Goal: Transaction & Acquisition: Purchase product/service

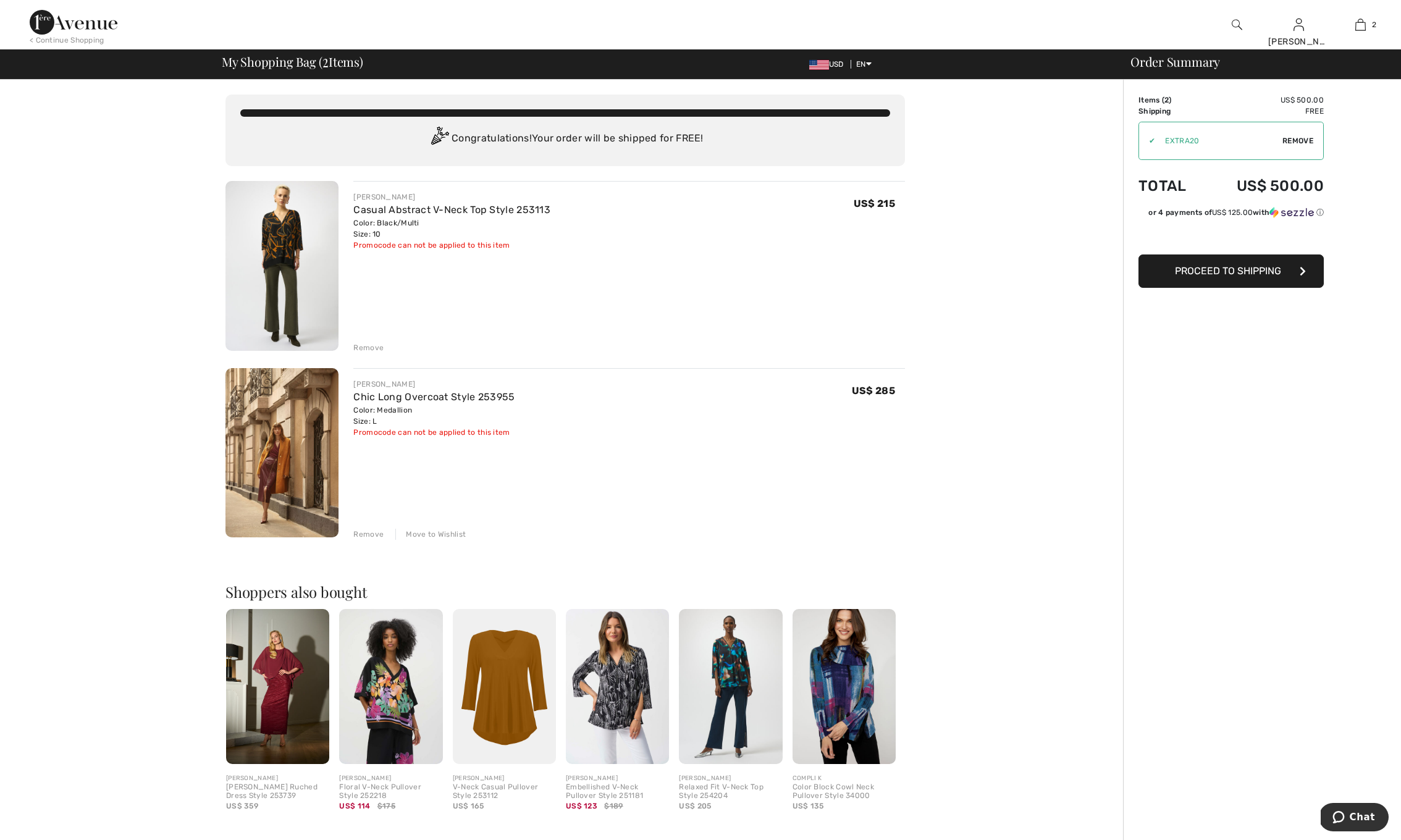
click at [69, 21] on img at bounding box center [74, 22] width 88 height 25
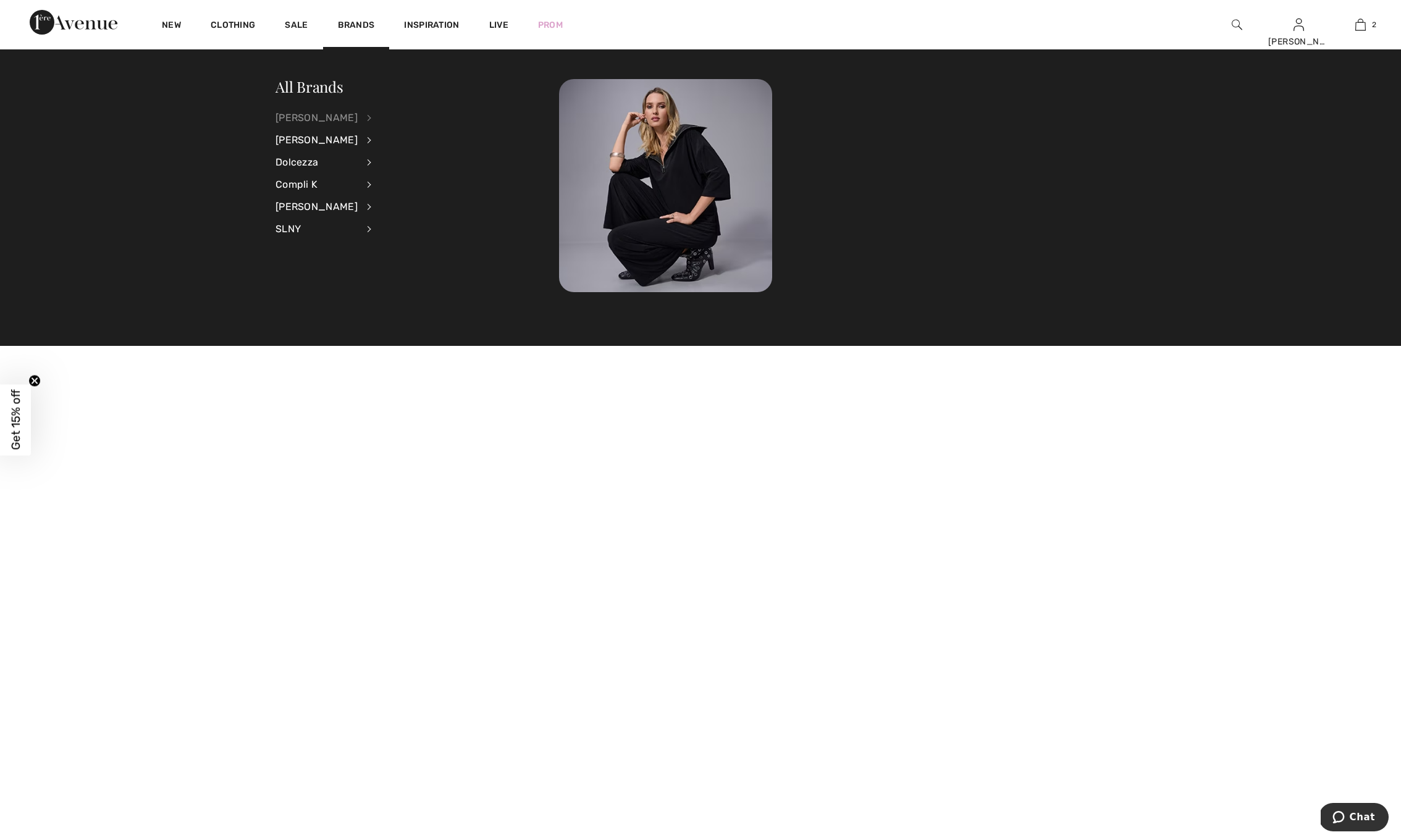
click at [318, 118] on div "[PERSON_NAME]" at bounding box center [316, 117] width 82 height 22
click at [389, 276] on link "Tops" at bounding box center [435, 279] width 96 height 21
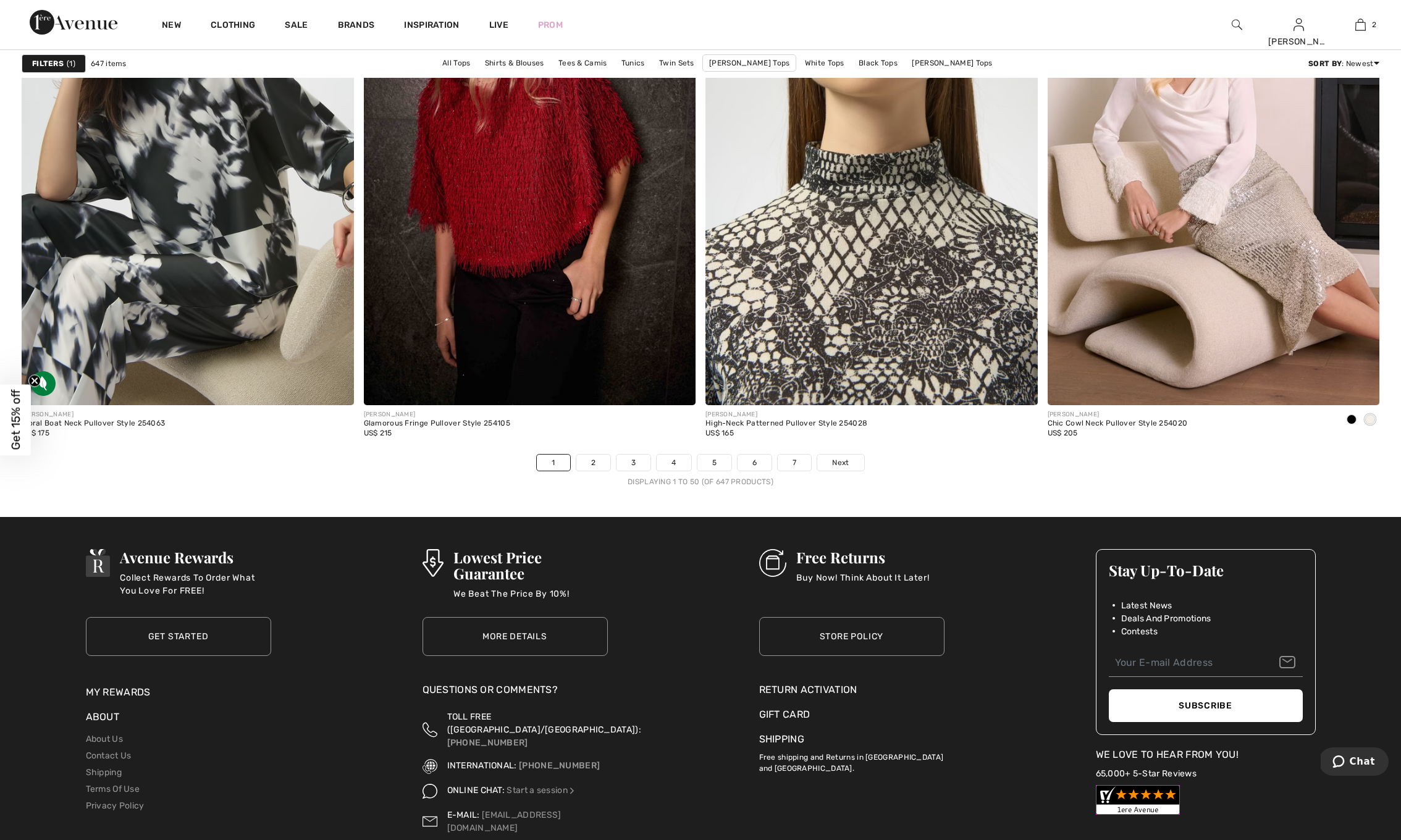
scroll to position [8207, 0]
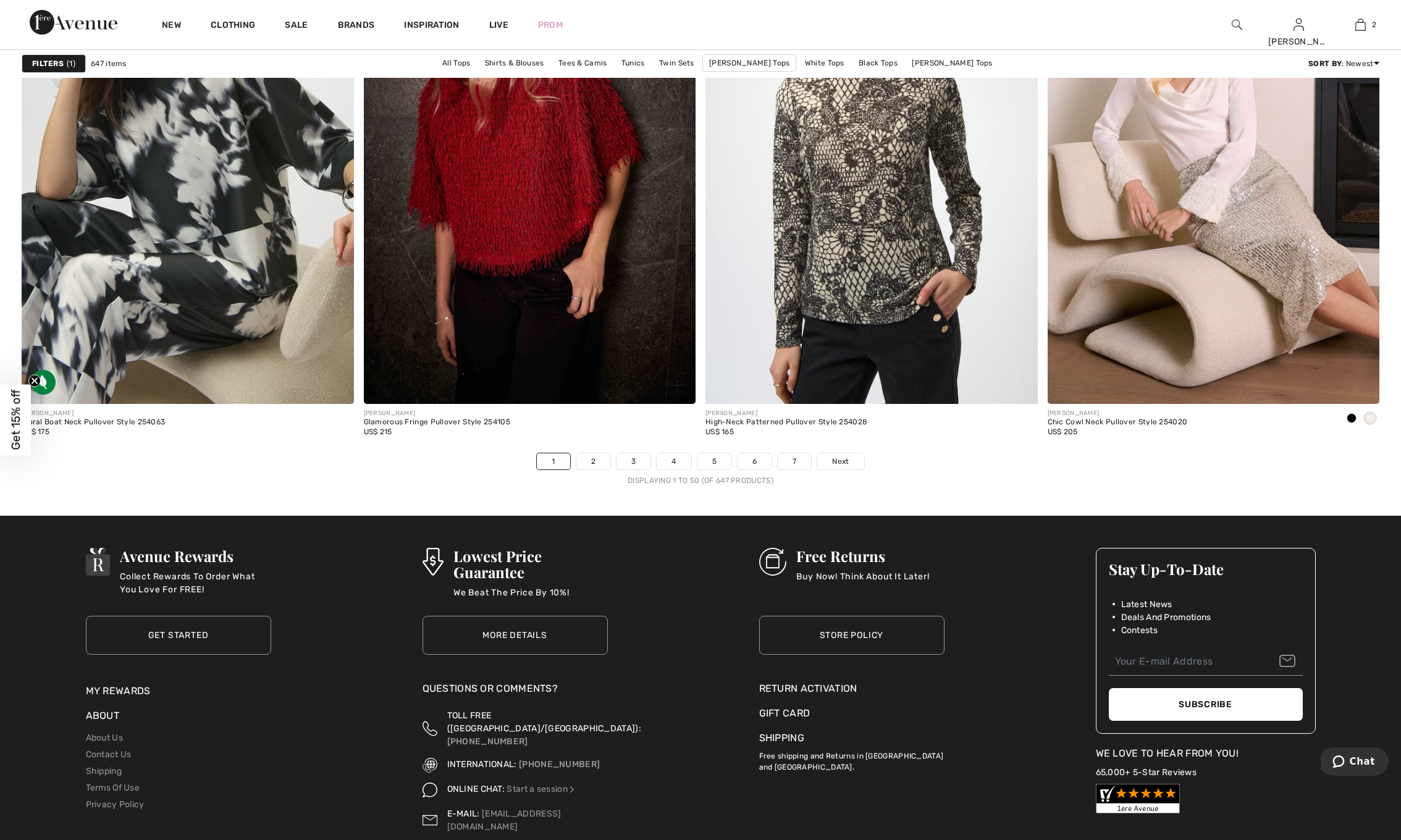
drag, startPoint x: 597, startPoint y: 458, endPoint x: 574, endPoint y: 443, distance: 27.5
click at [597, 458] on link "2" at bounding box center [593, 461] width 34 height 16
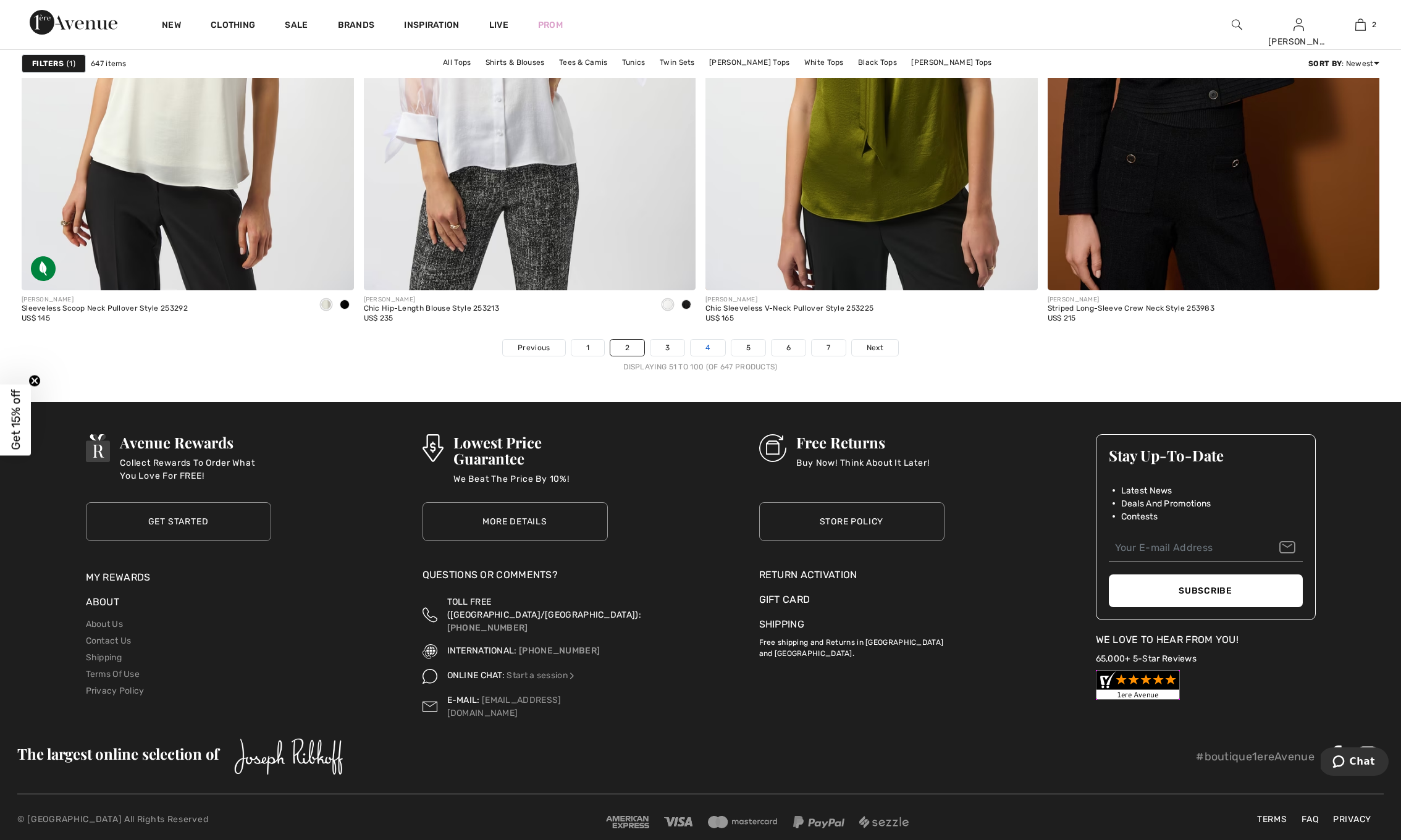
scroll to position [8320, 0]
click at [665, 347] on link "3" at bounding box center [667, 348] width 34 height 16
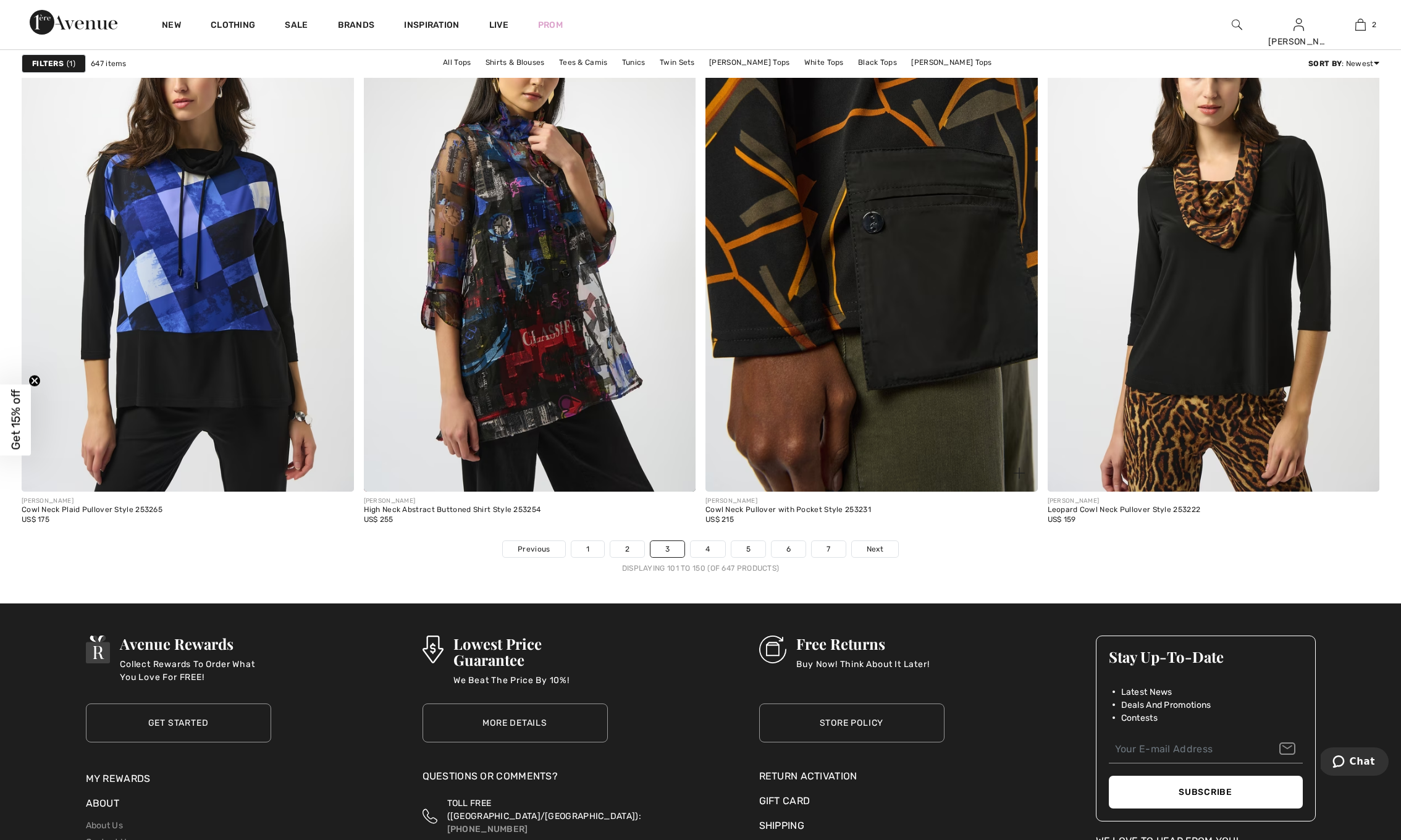
scroll to position [8120, 0]
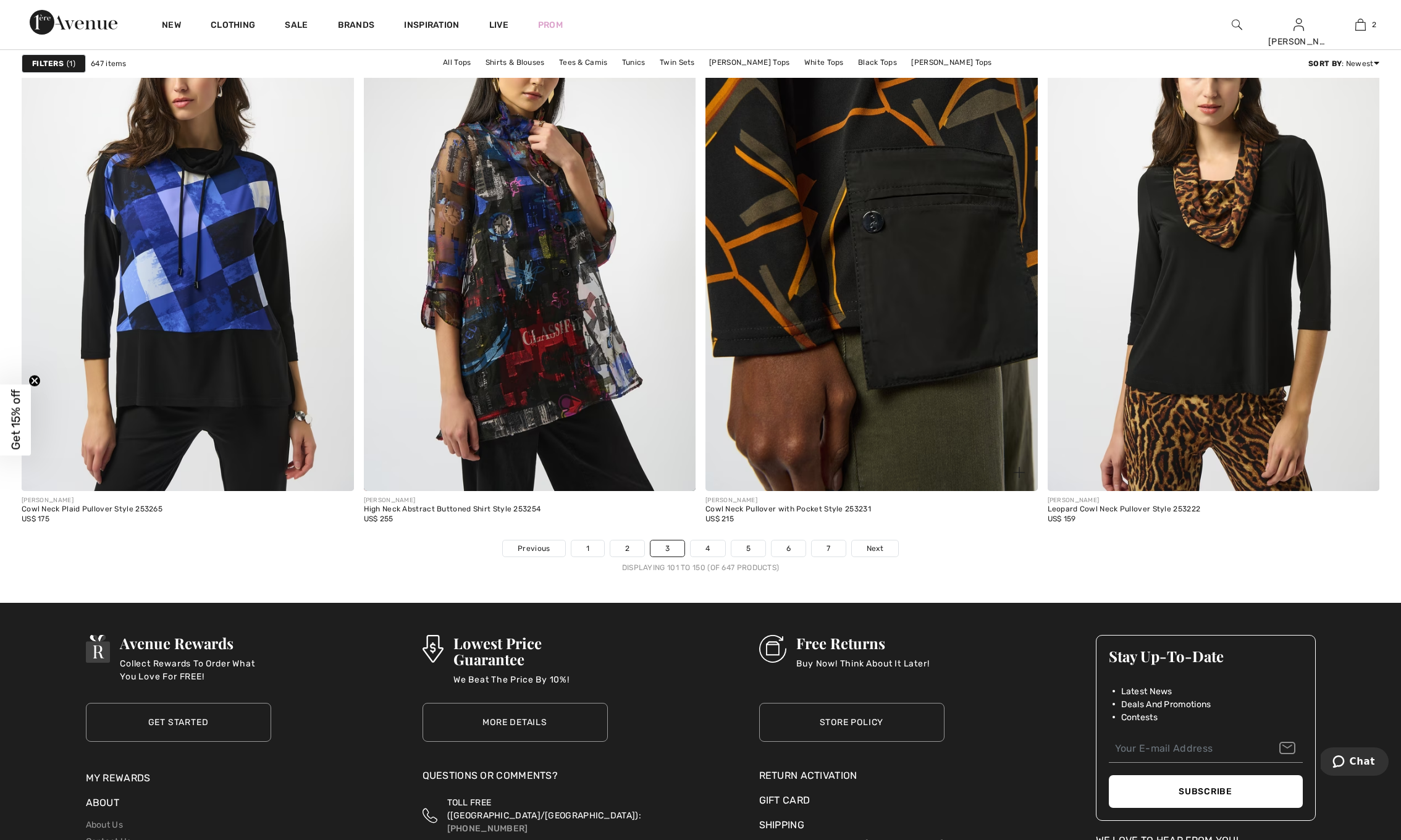
click at [956, 275] on img at bounding box center [872, 241] width 332 height 498
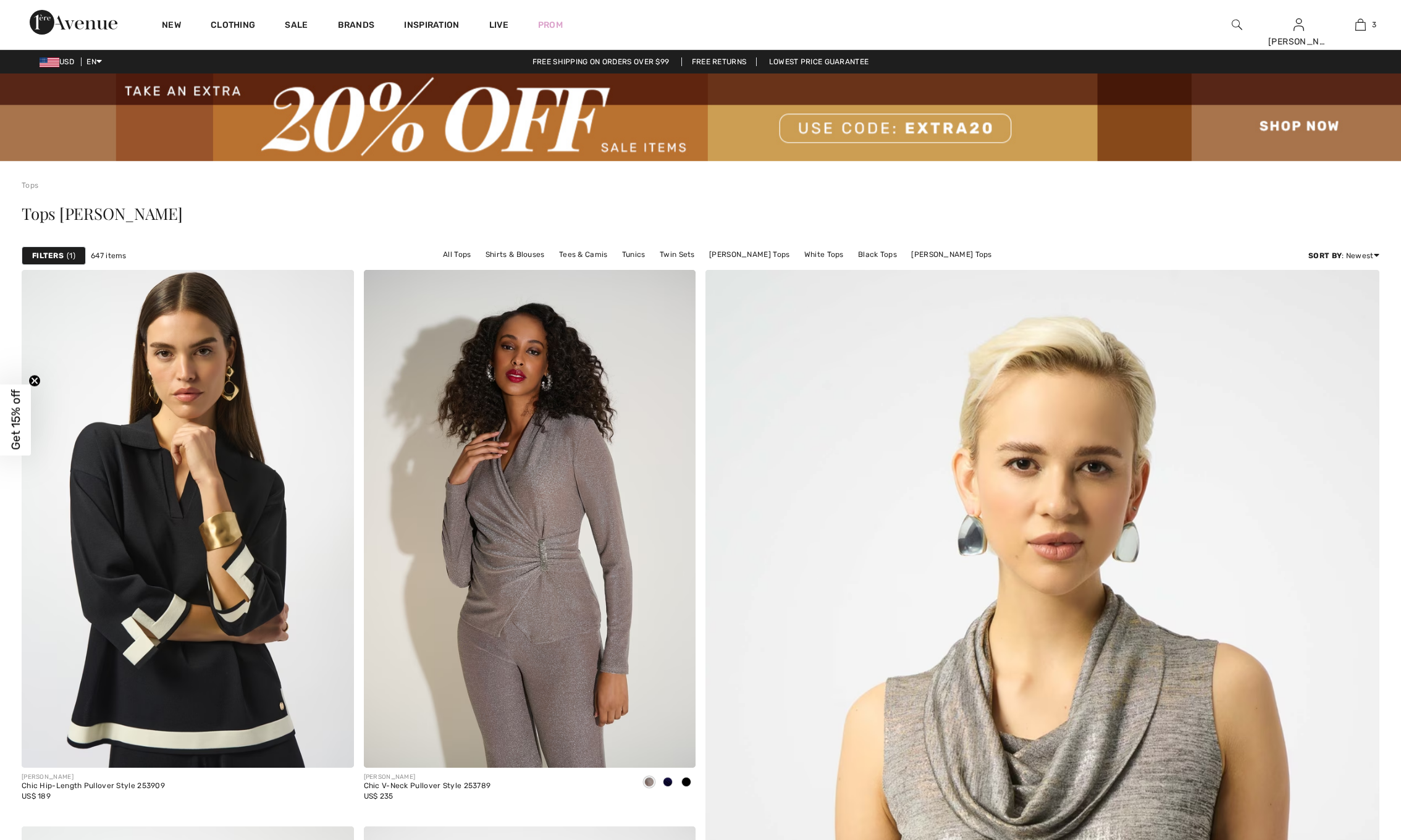
checkbox input "true"
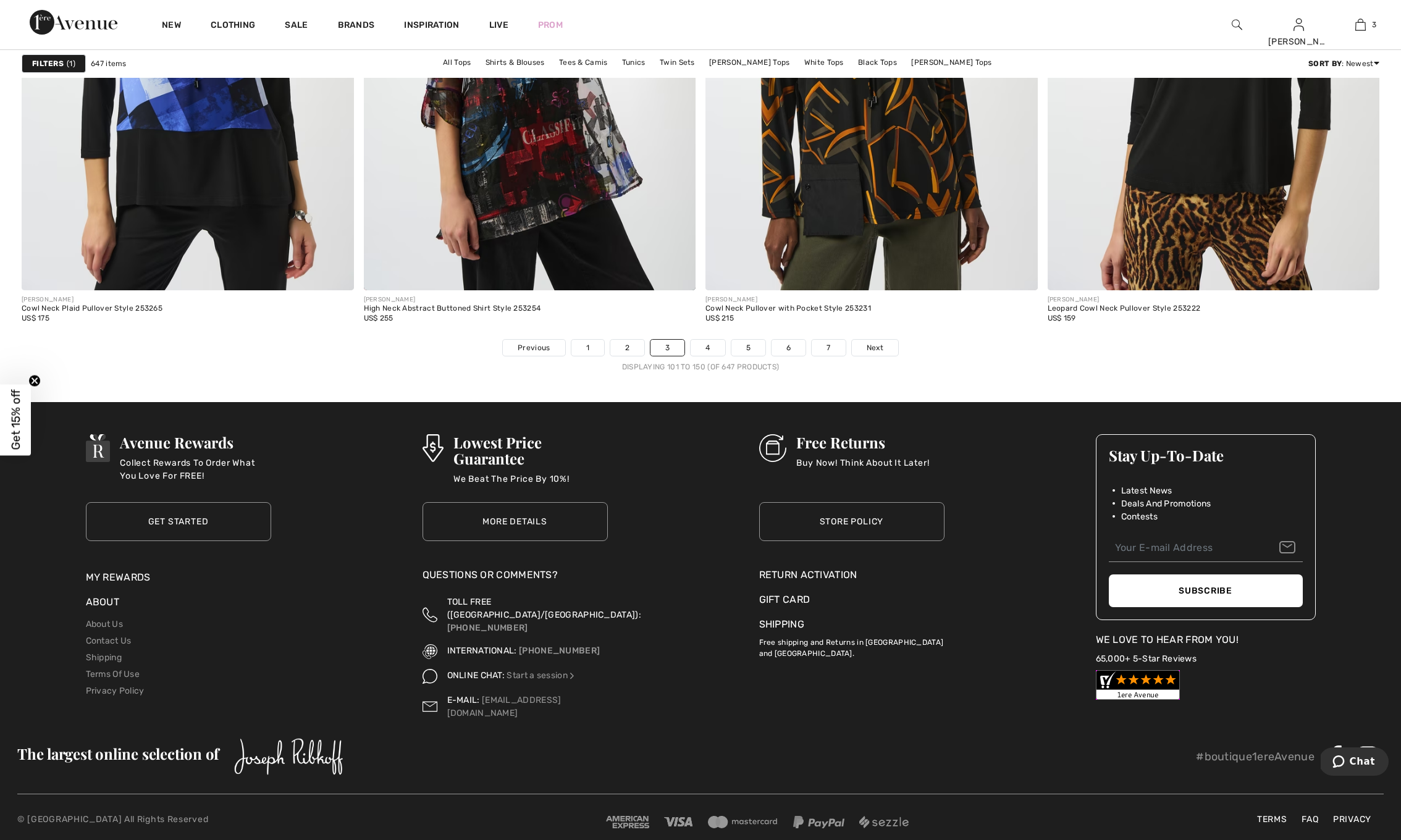
scroll to position [8320, 0]
click at [712, 351] on link "4" at bounding box center [707, 348] width 34 height 16
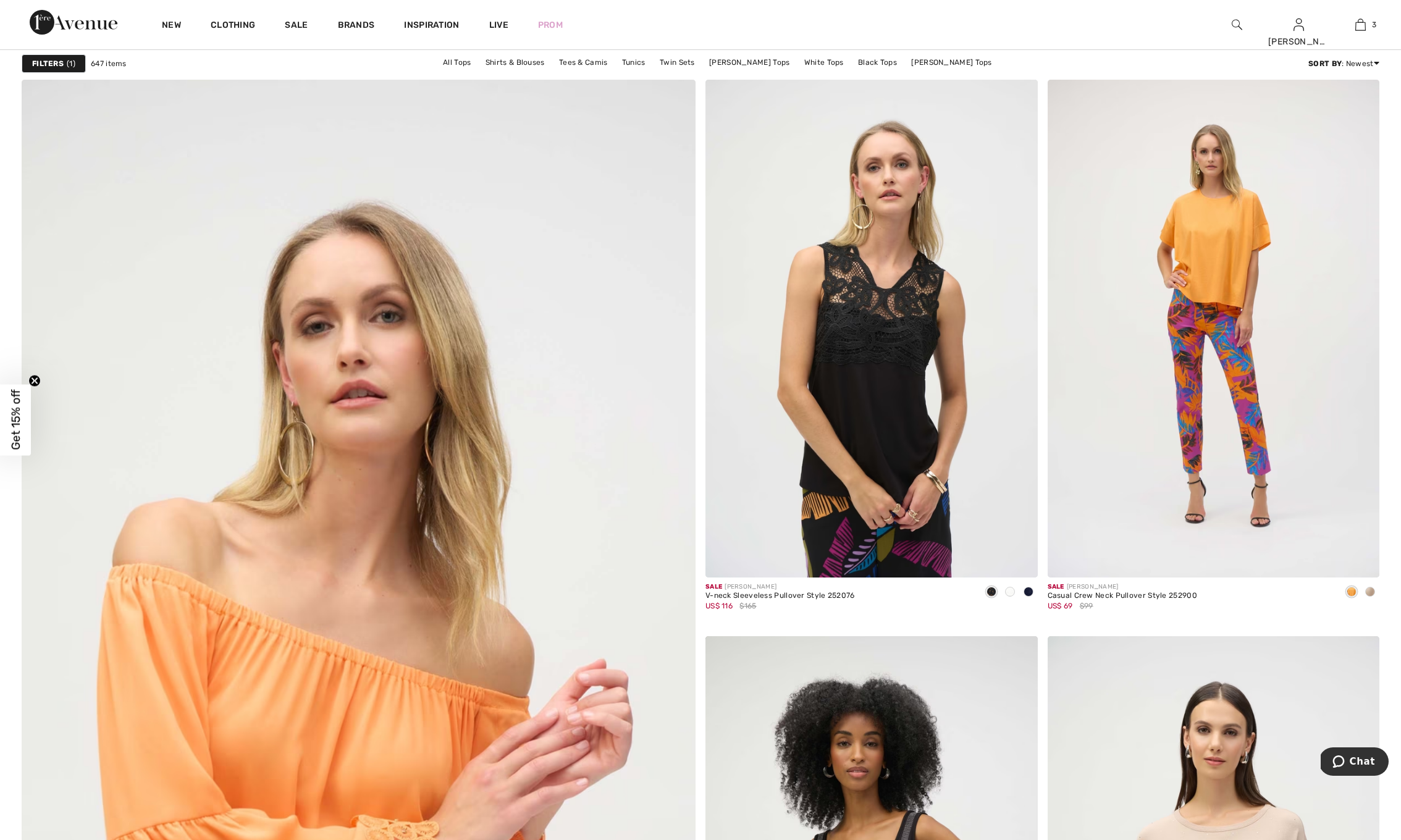
scroll to position [4490, 0]
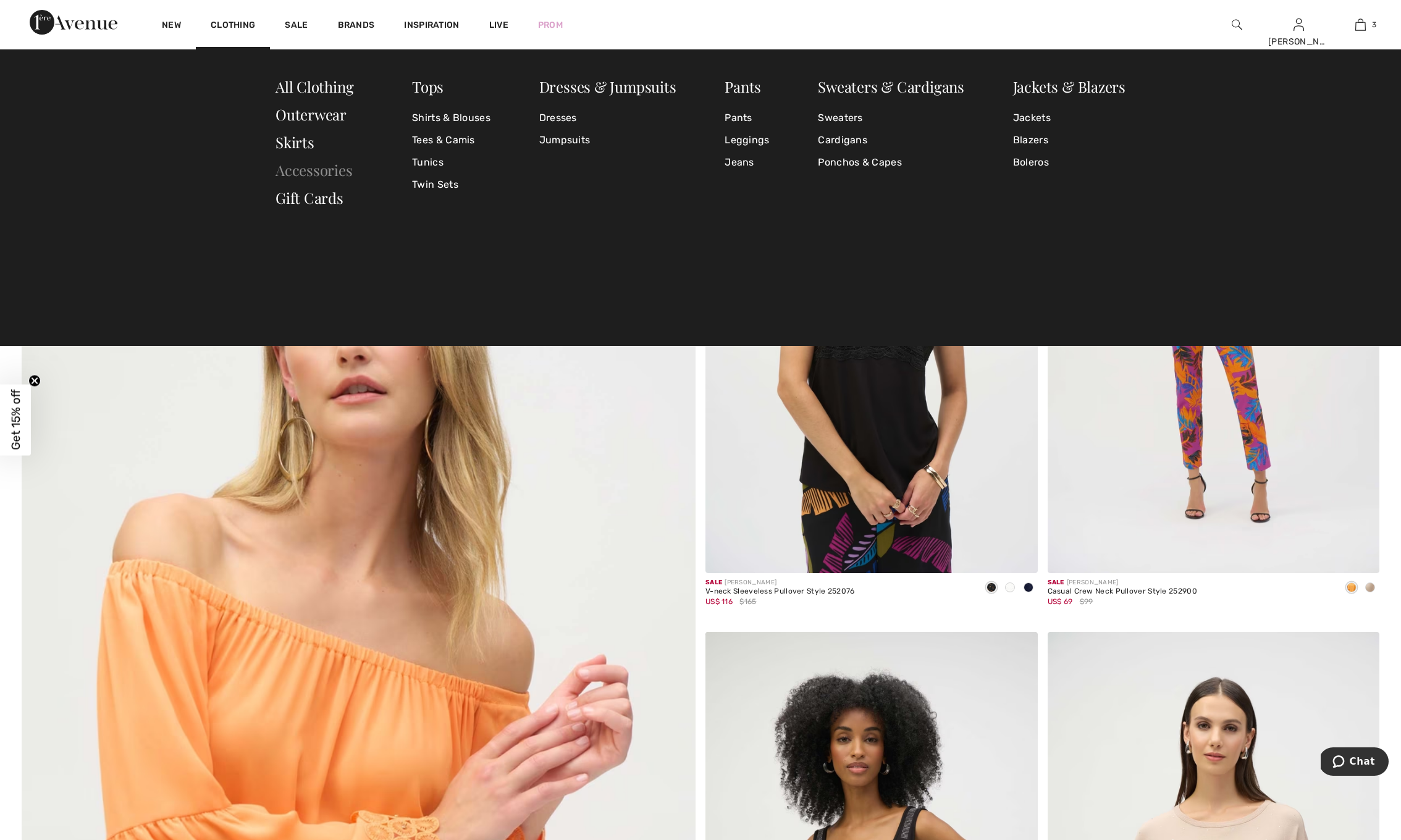
click at [328, 169] on link "Accessories" at bounding box center [313, 169] width 77 height 20
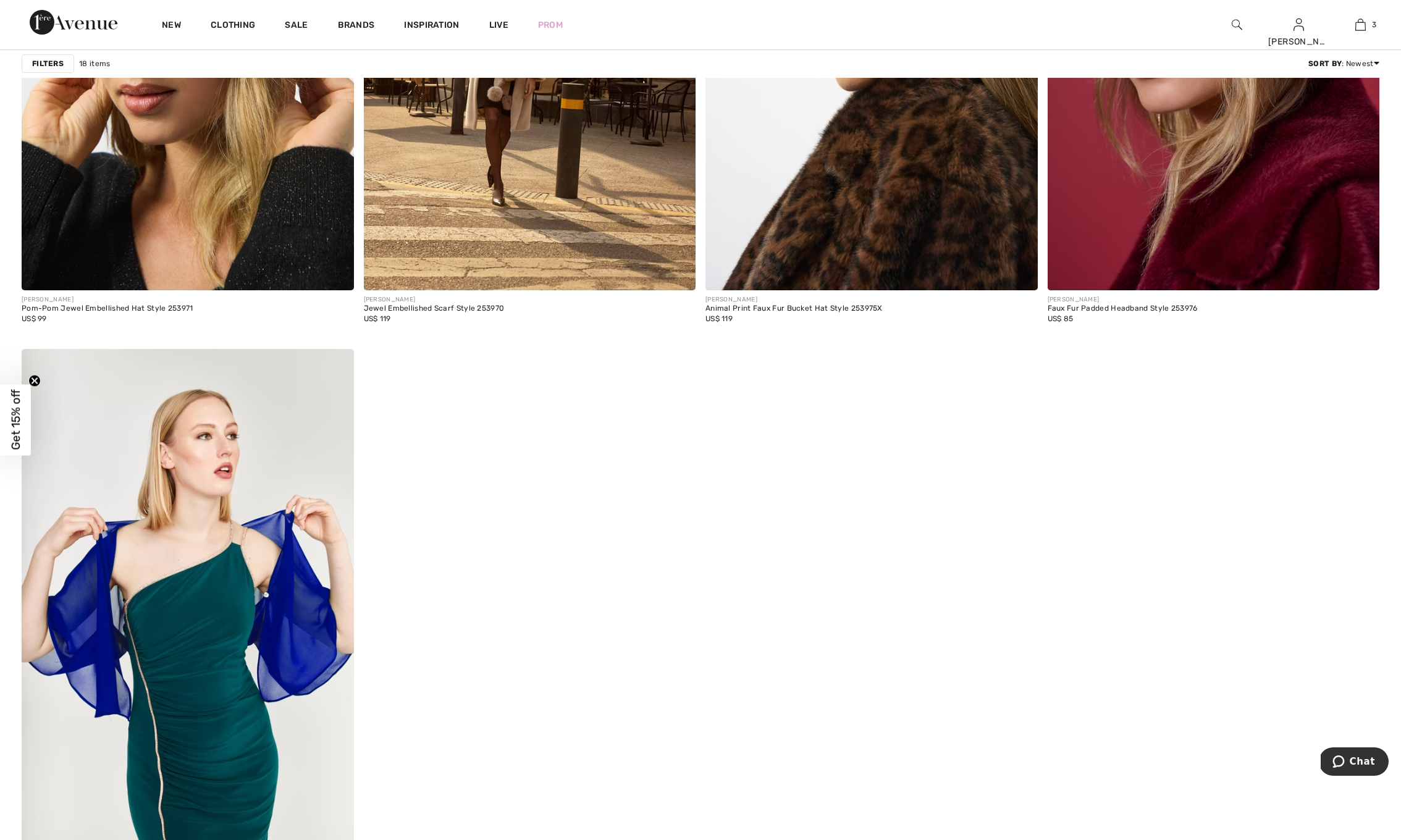
scroll to position [2901, 0]
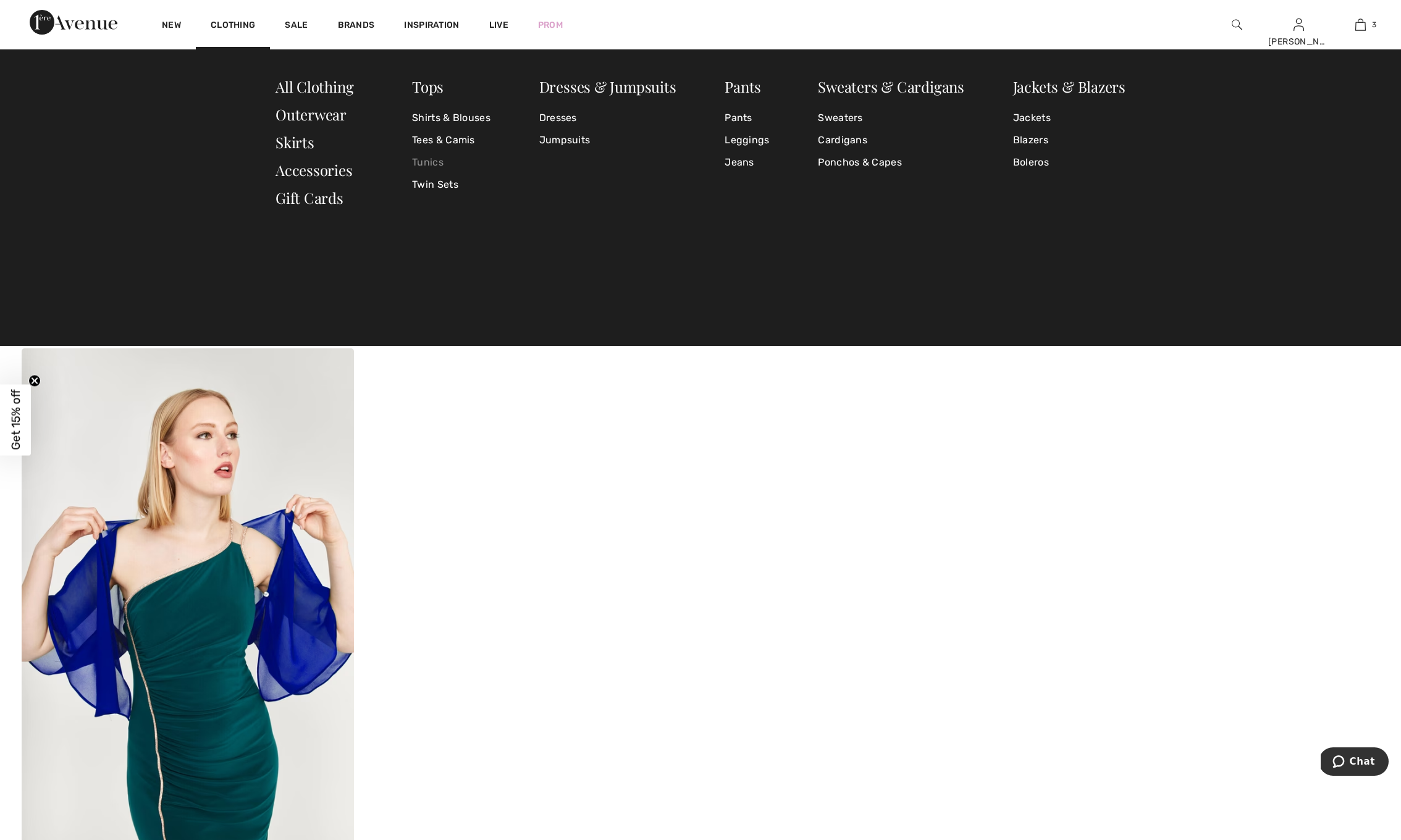
click at [431, 160] on link "Tunics" at bounding box center [451, 162] width 79 height 22
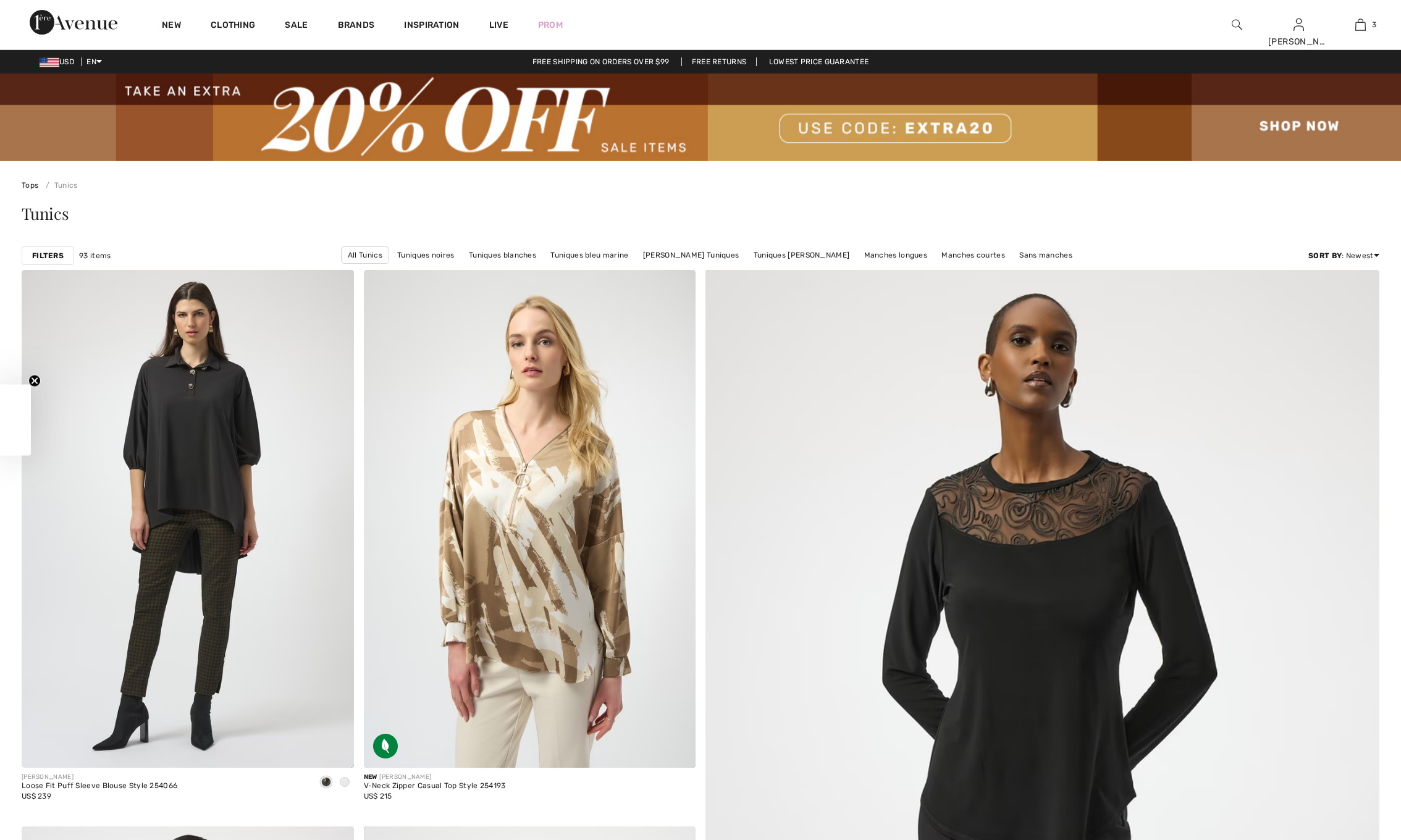
checkbox input "true"
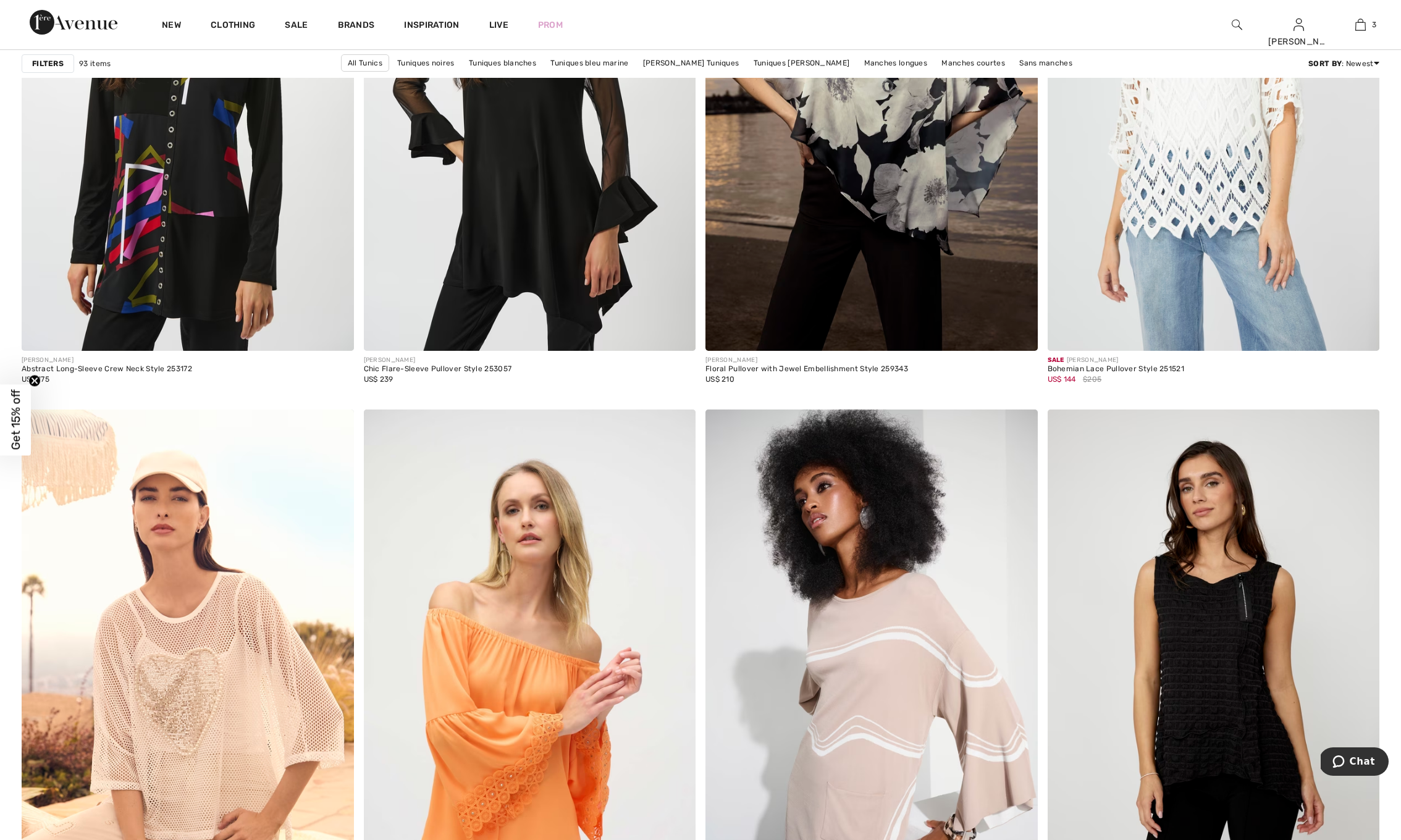
scroll to position [2855, 0]
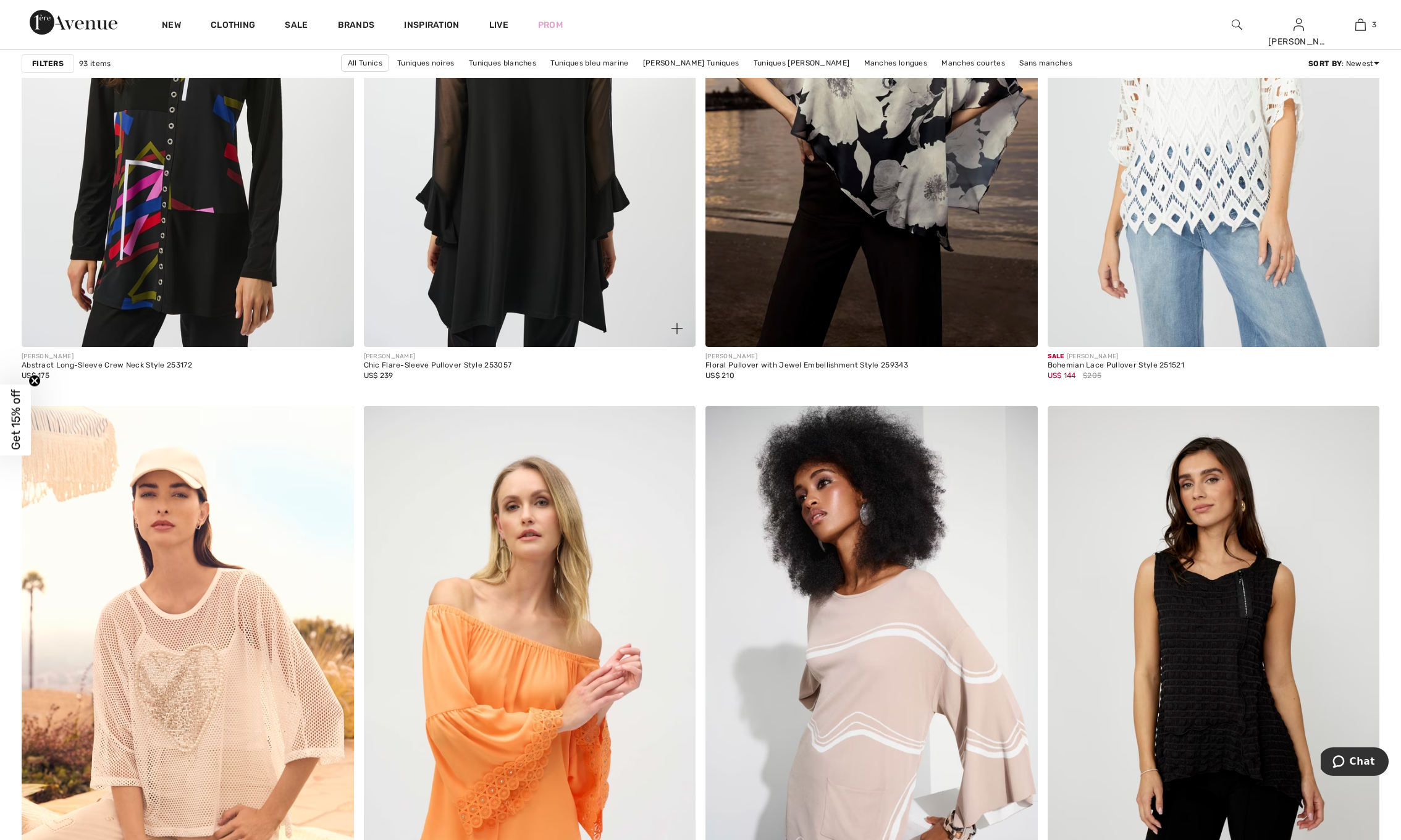
click at [491, 227] on img at bounding box center [530, 98] width 332 height 498
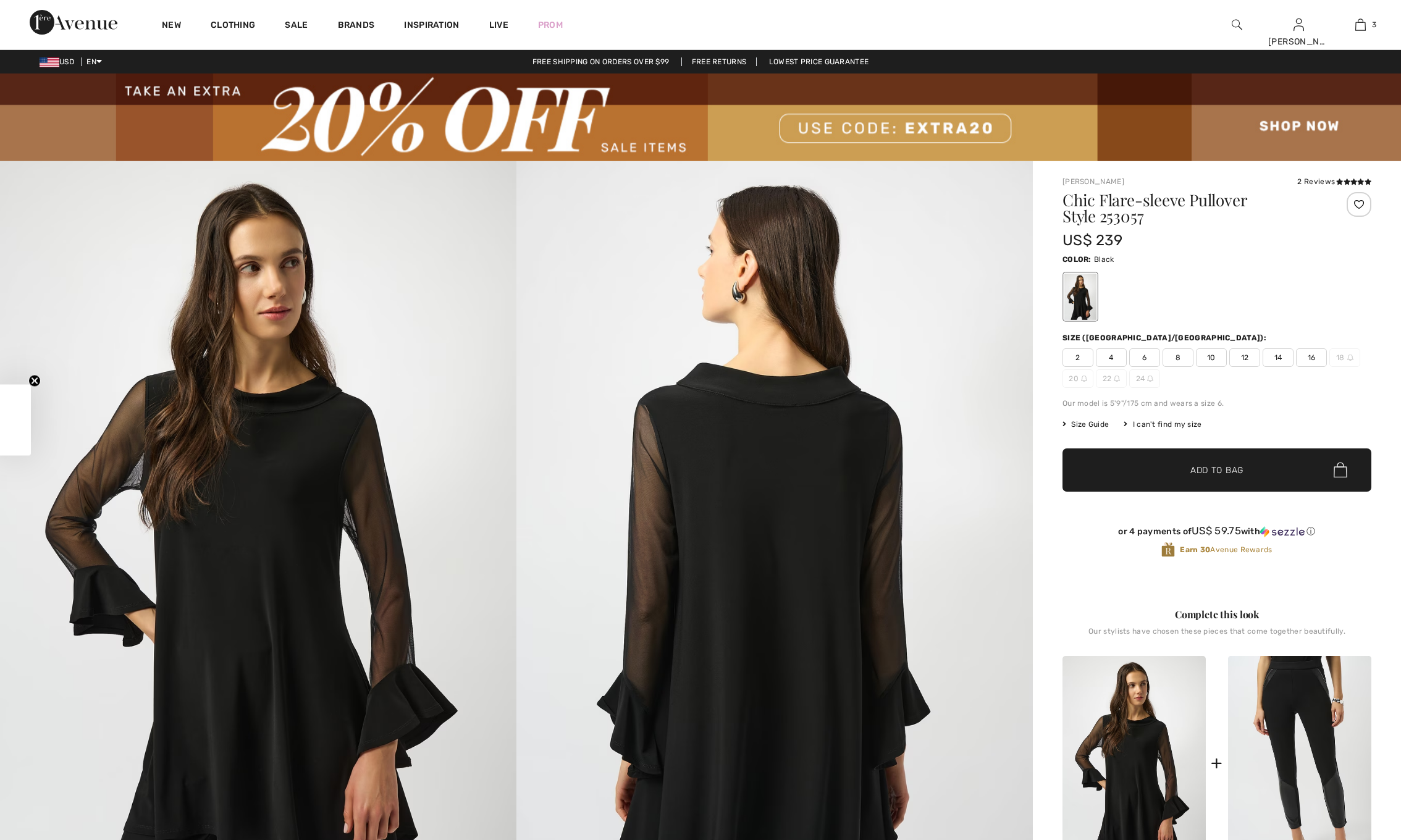
checkbox input "true"
click at [1214, 356] on span "10" at bounding box center [1211, 357] width 31 height 18
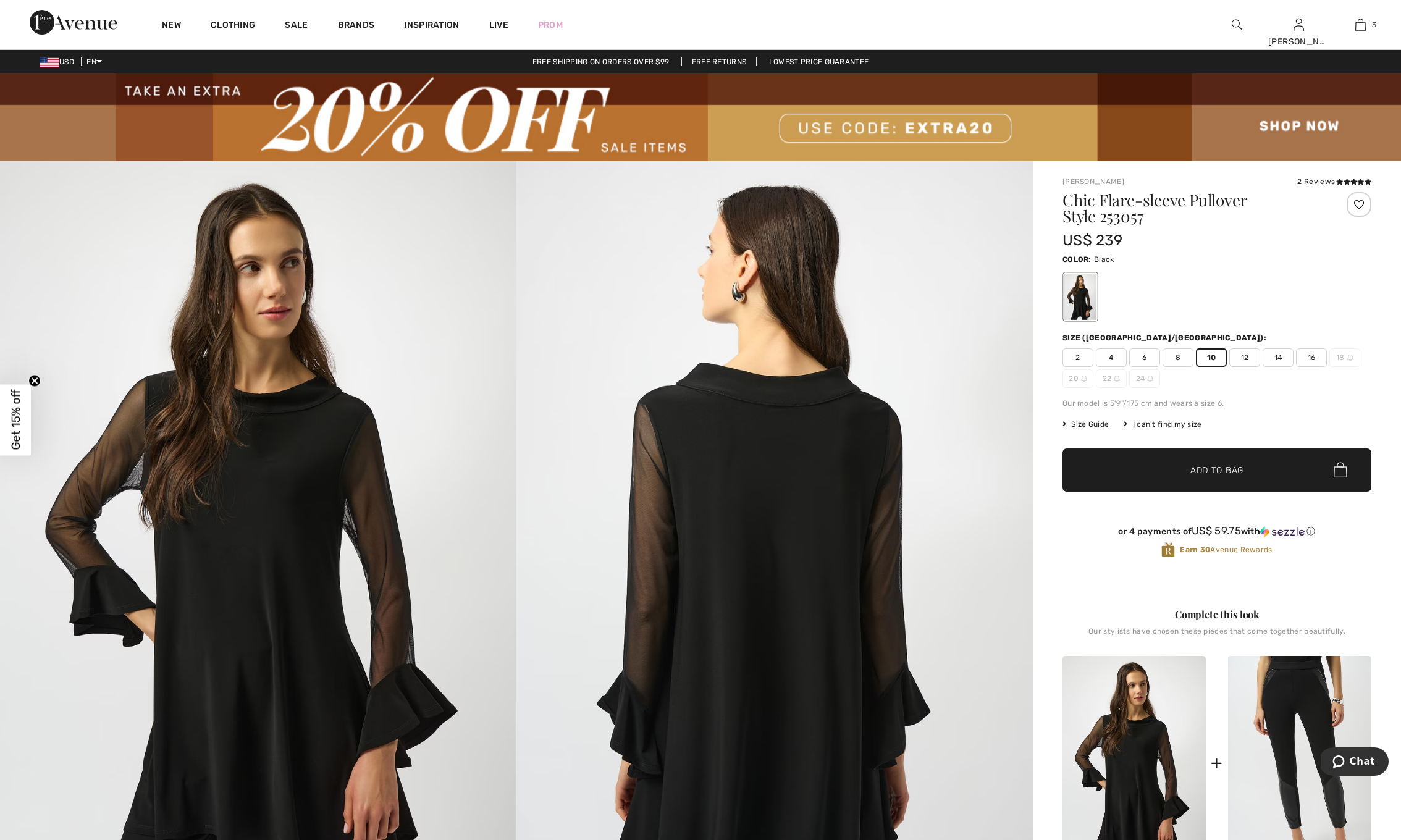
click at [1183, 470] on span "✔ Added to Bag" at bounding box center [1198, 470] width 75 height 13
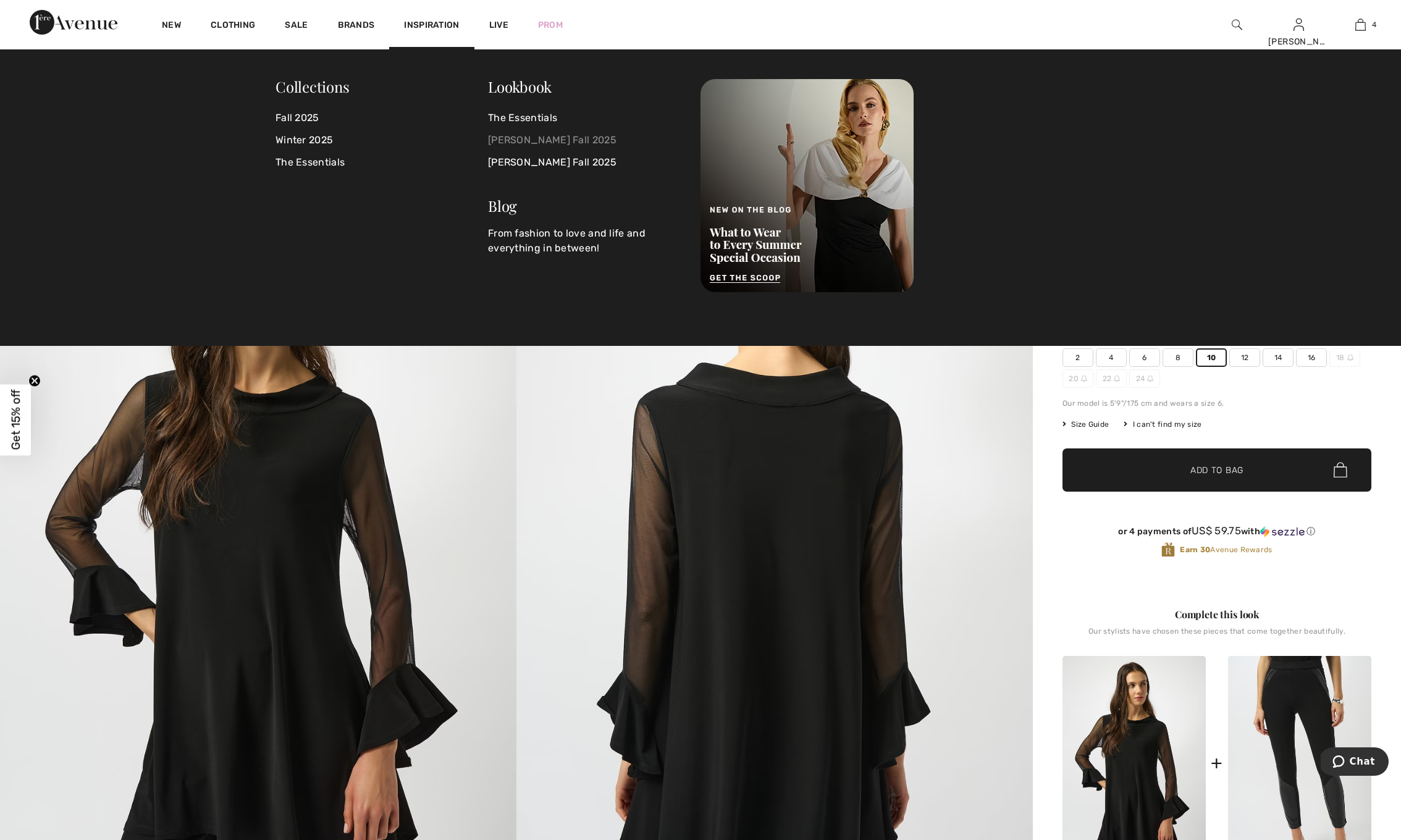
click at [509, 139] on link "[PERSON_NAME] Fall 2025" at bounding box center [586, 140] width 198 height 22
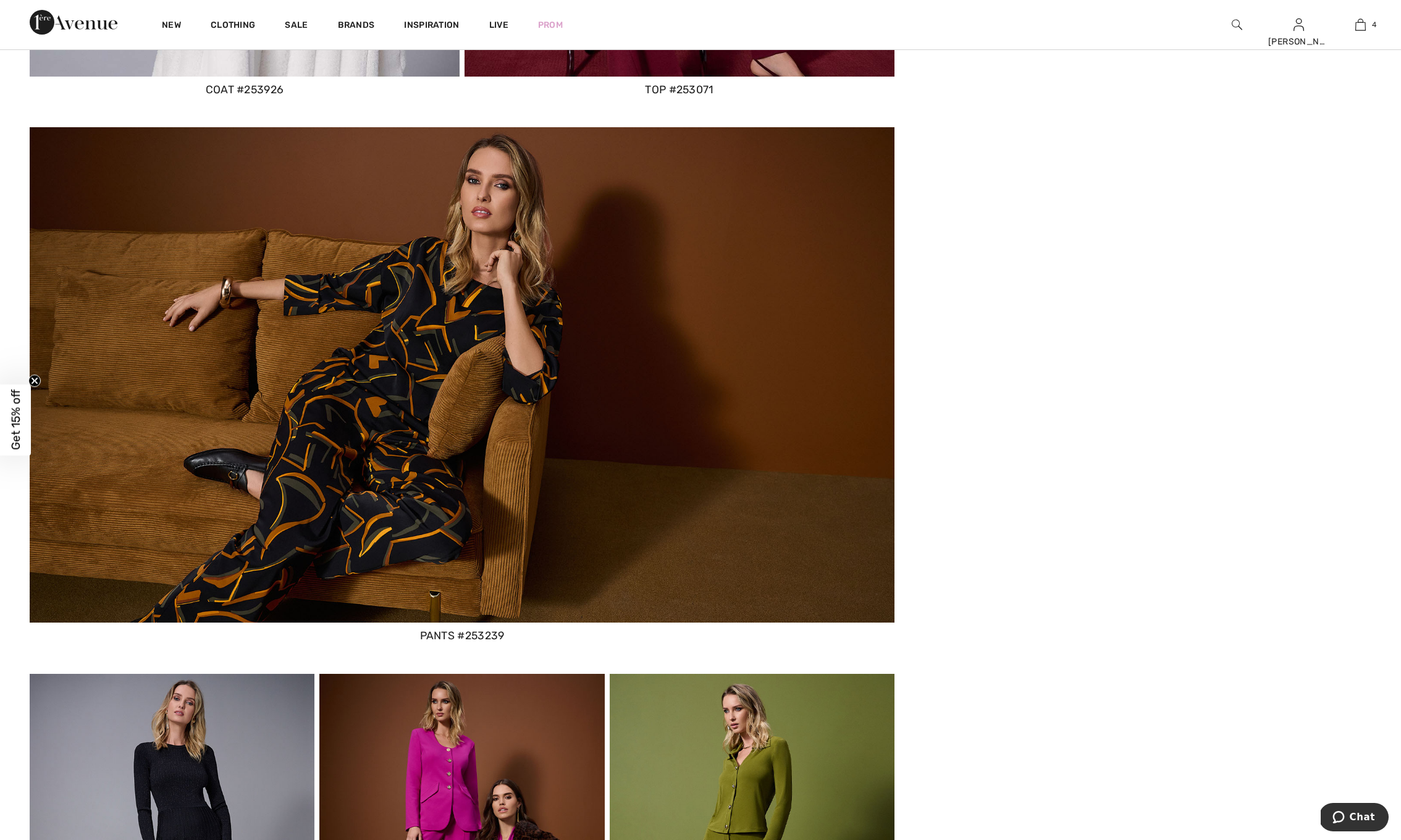
scroll to position [2435, 0]
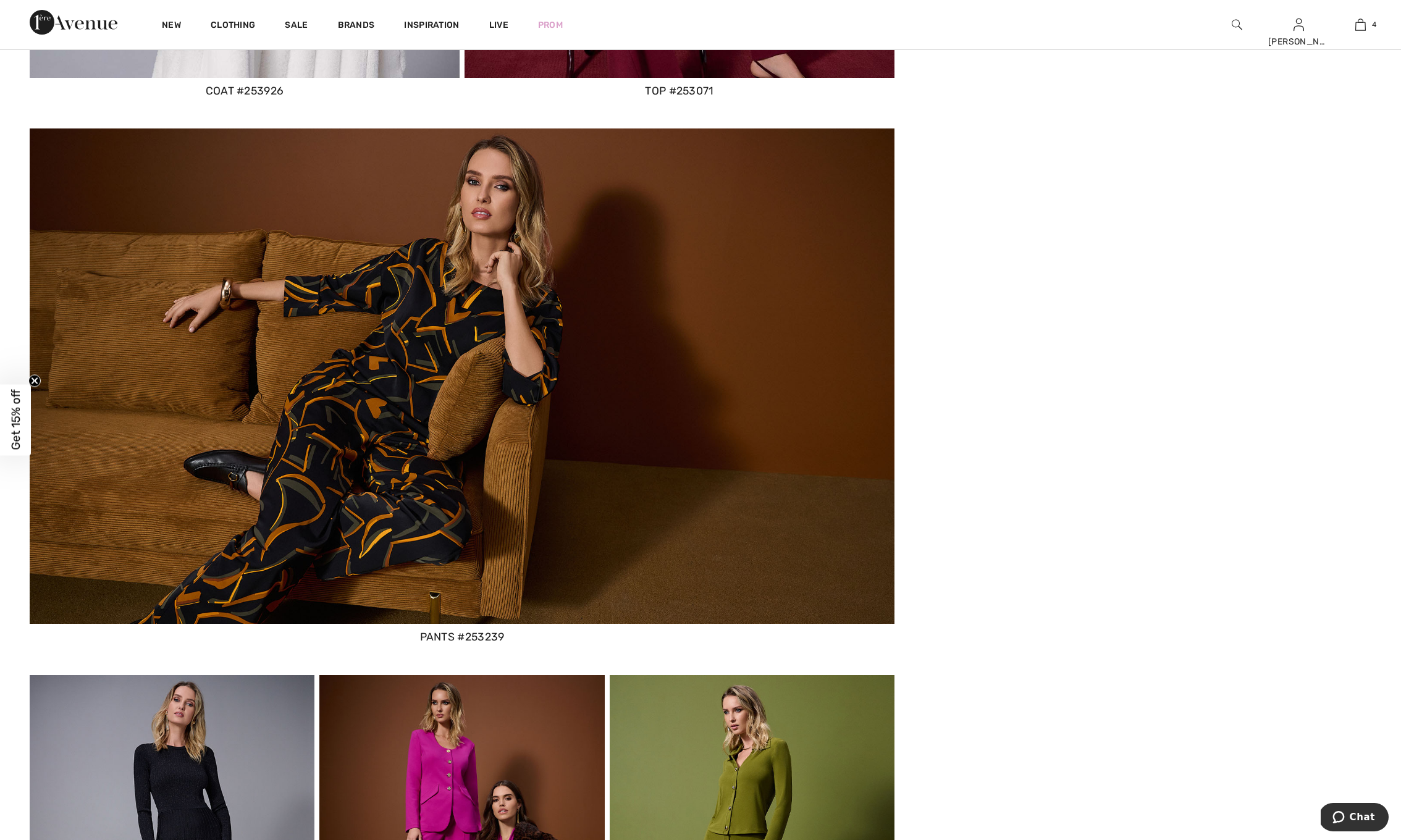
click at [333, 413] on img at bounding box center [462, 375] width 865 height 495
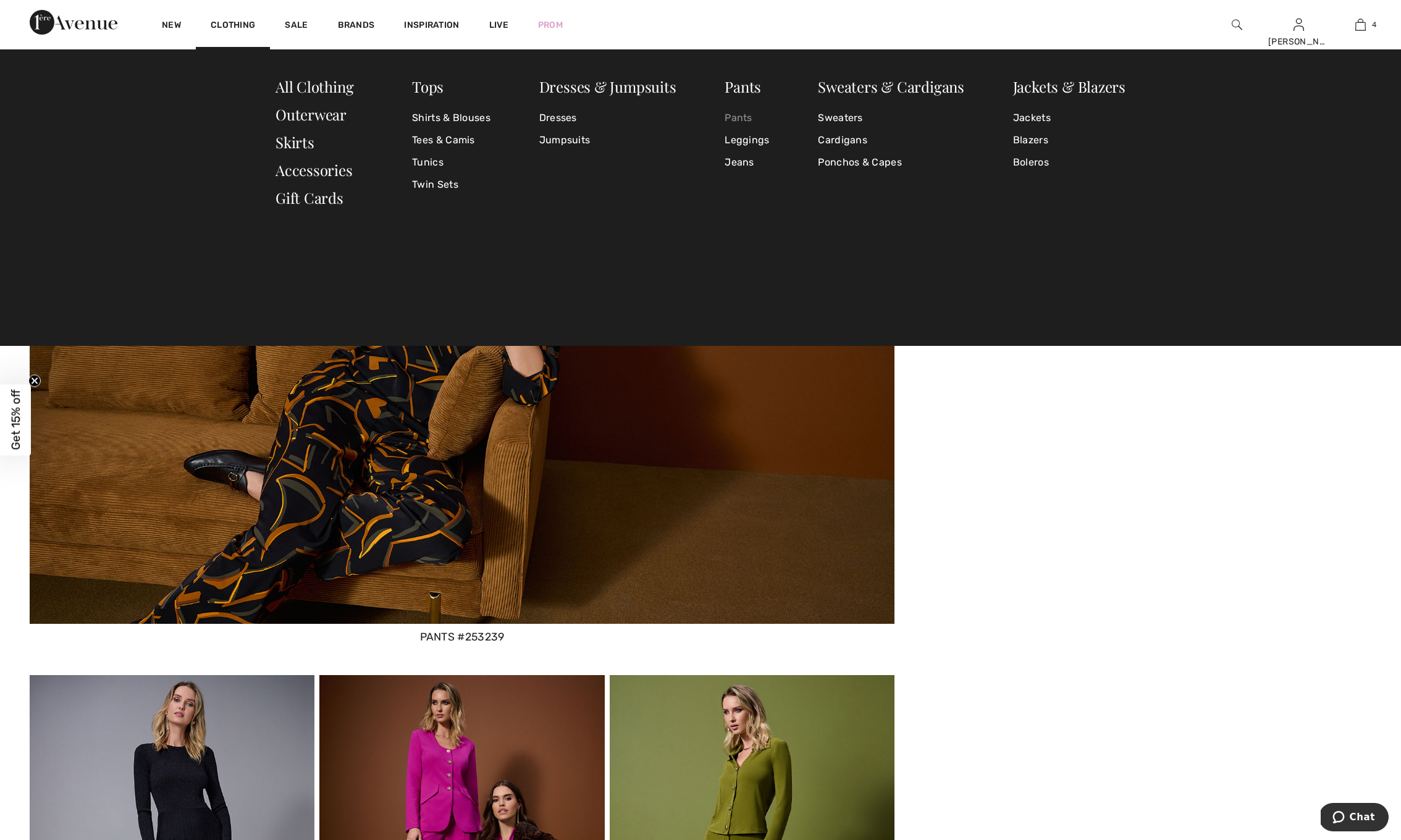
click at [739, 114] on link "Pants" at bounding box center [747, 117] width 45 height 22
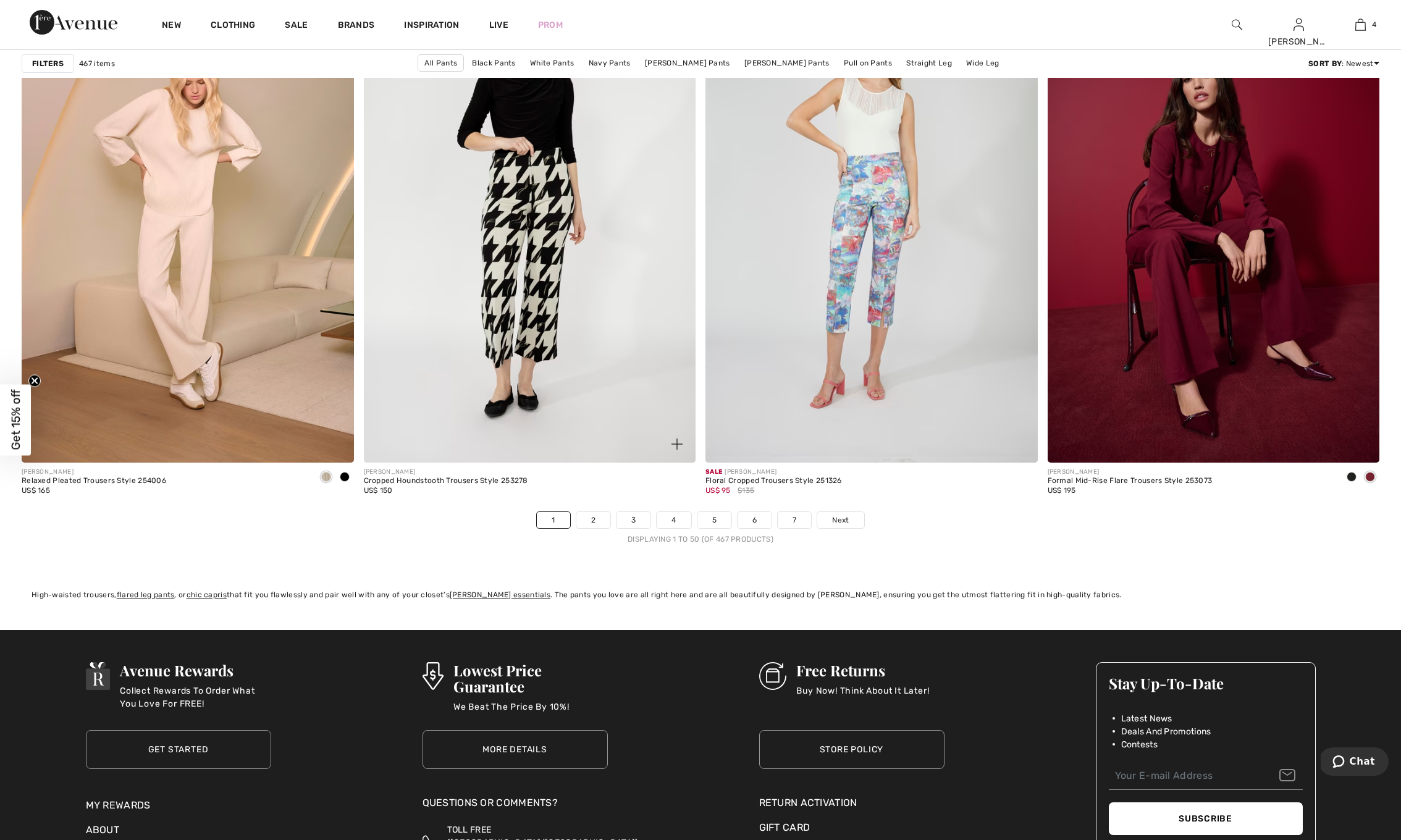
scroll to position [8149, 0]
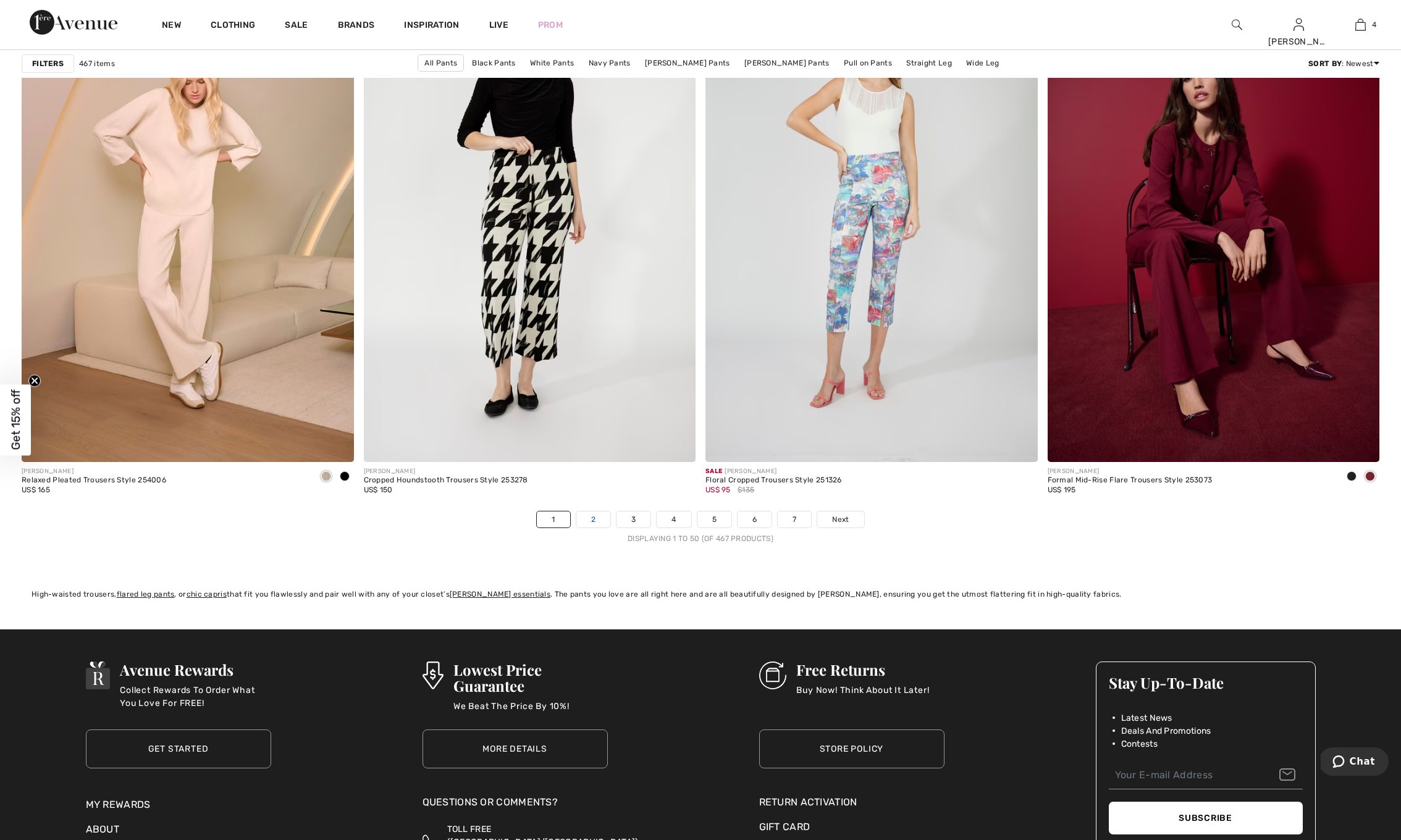
click at [595, 523] on link "2" at bounding box center [593, 519] width 34 height 16
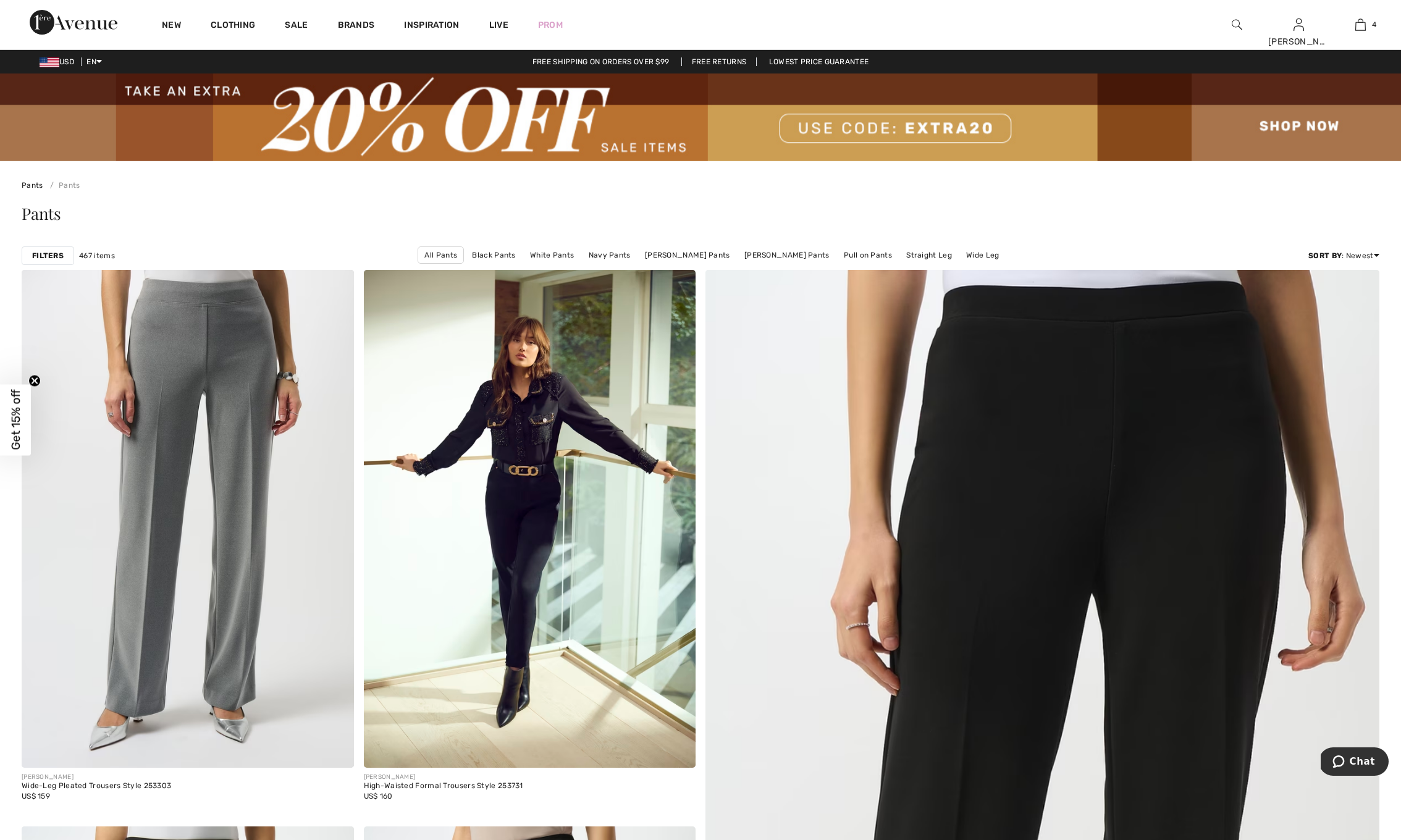
click at [53, 251] on strong "Filters" at bounding box center [48, 255] width 31 height 11
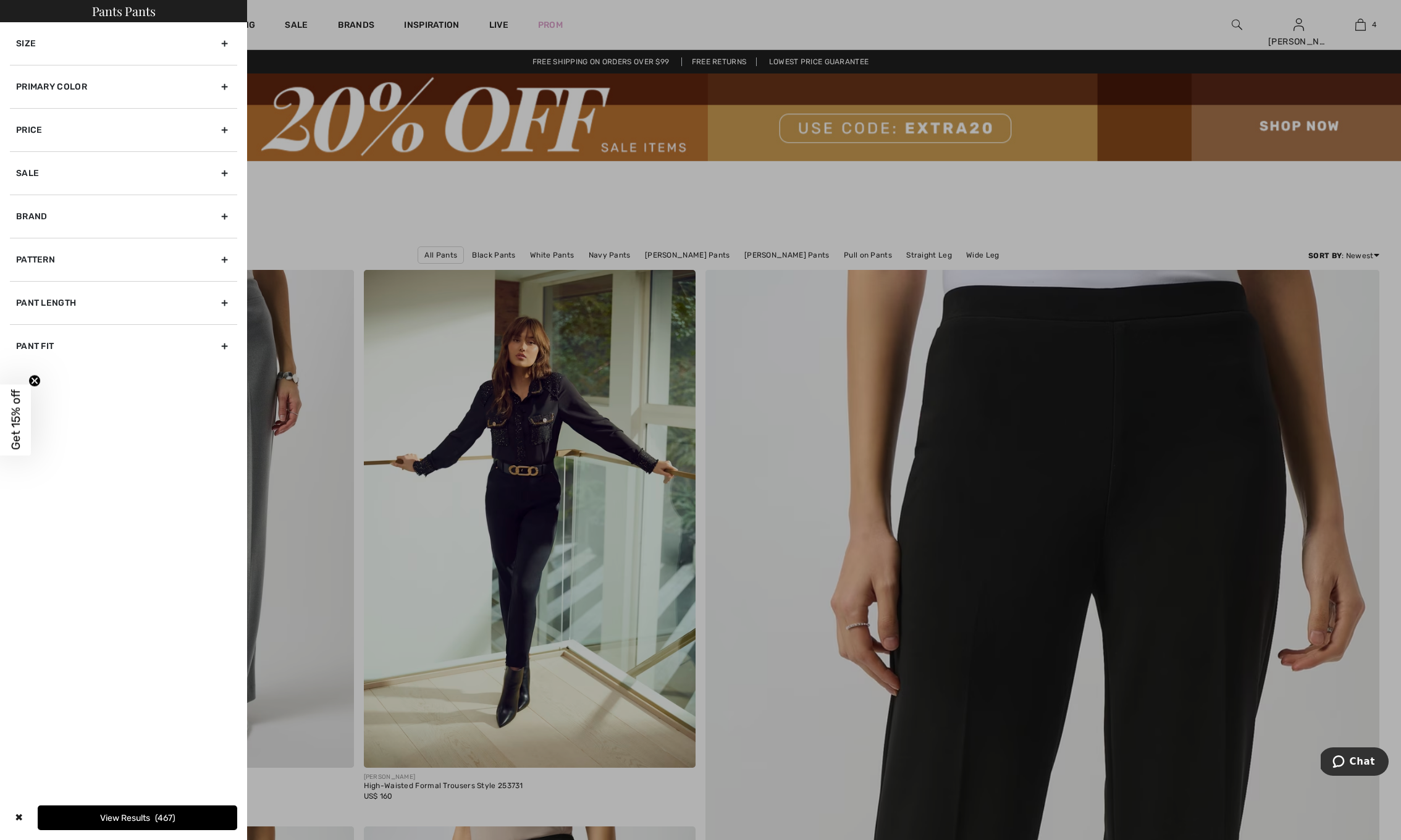
click at [43, 88] on div "Primary Color" at bounding box center [123, 86] width 227 height 43
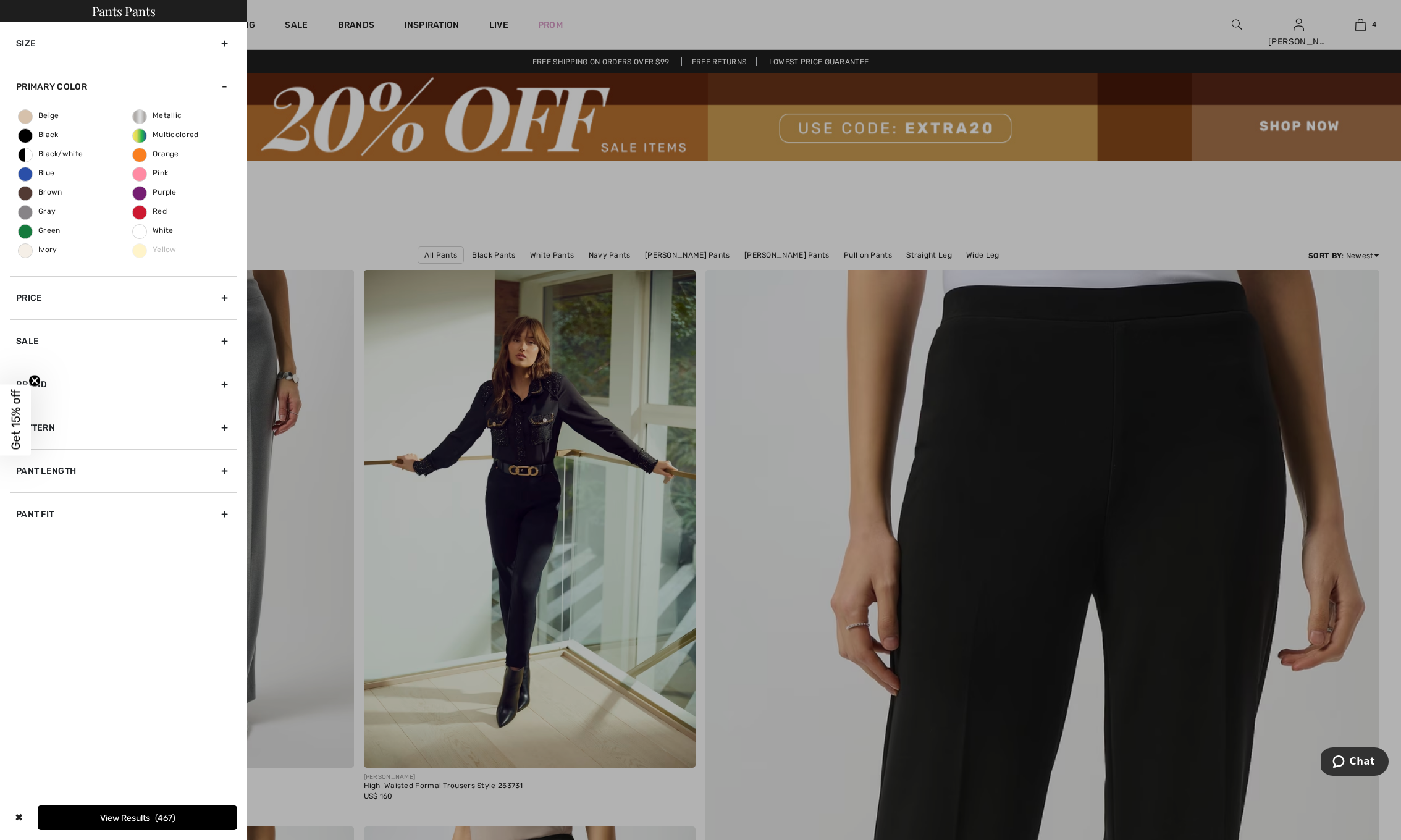
click at [408, 188] on div at bounding box center [700, 420] width 1401 height 840
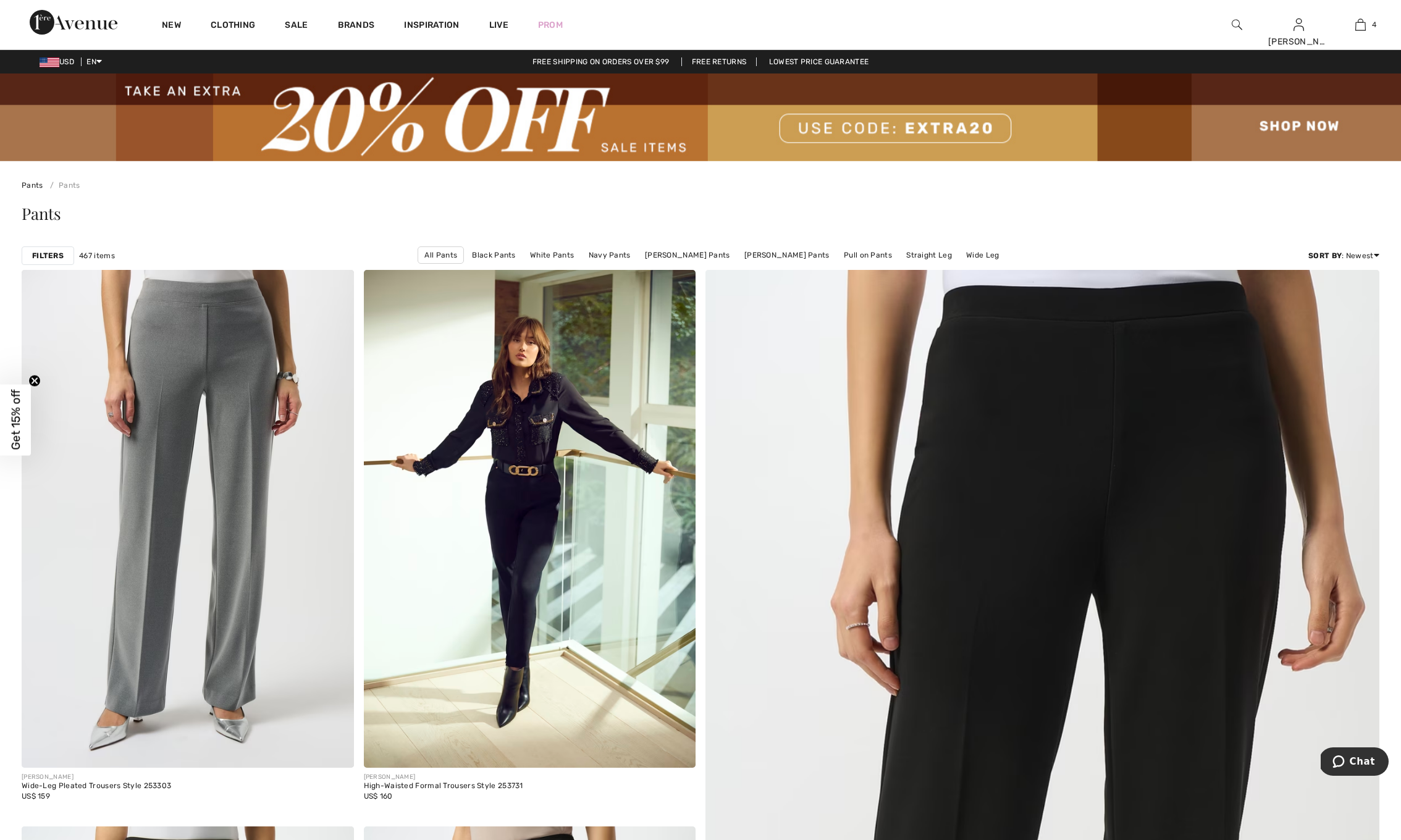
click at [57, 255] on strong "Filters" at bounding box center [48, 255] width 31 height 11
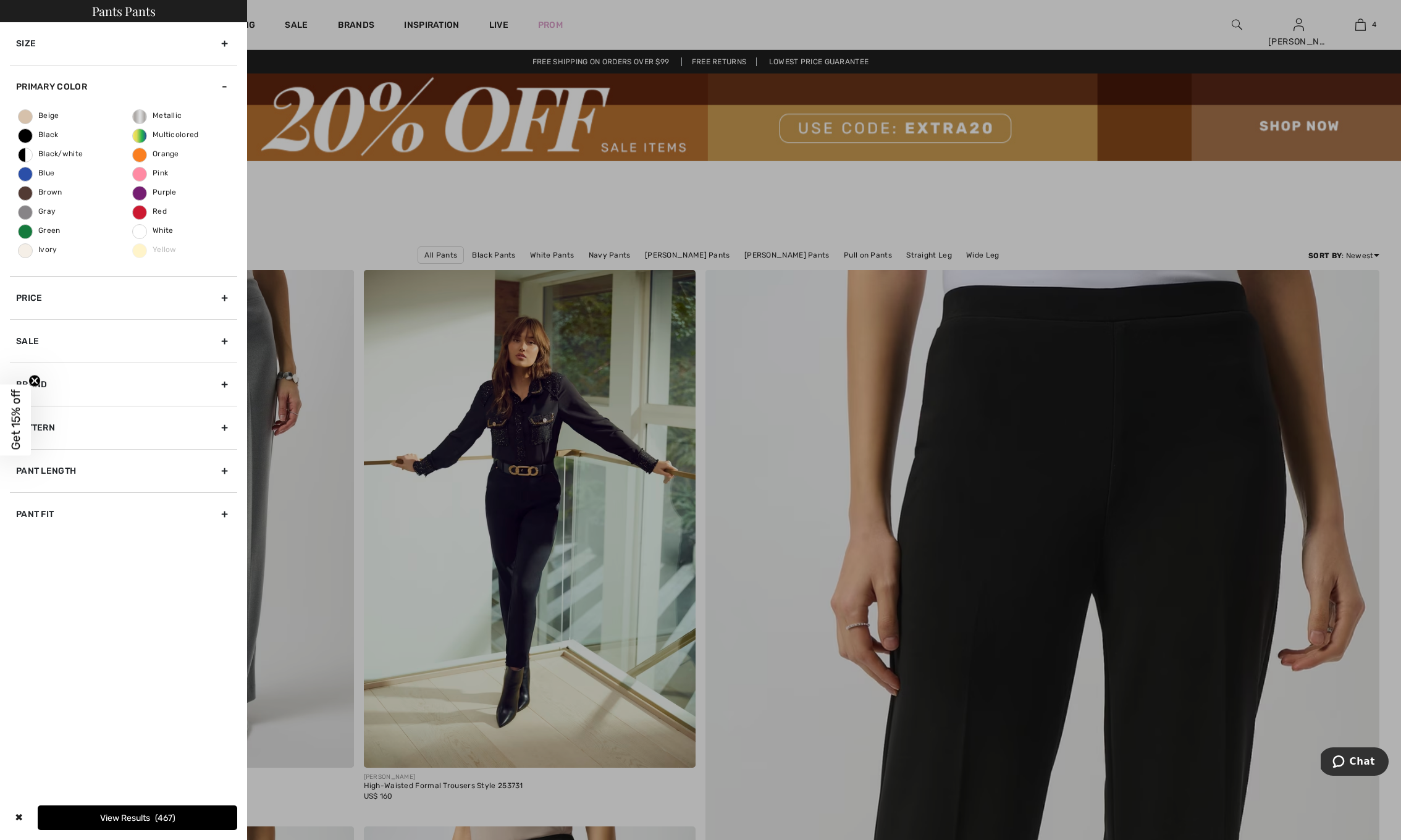
click at [96, 392] on div "Brand" at bounding box center [123, 384] width 227 height 43
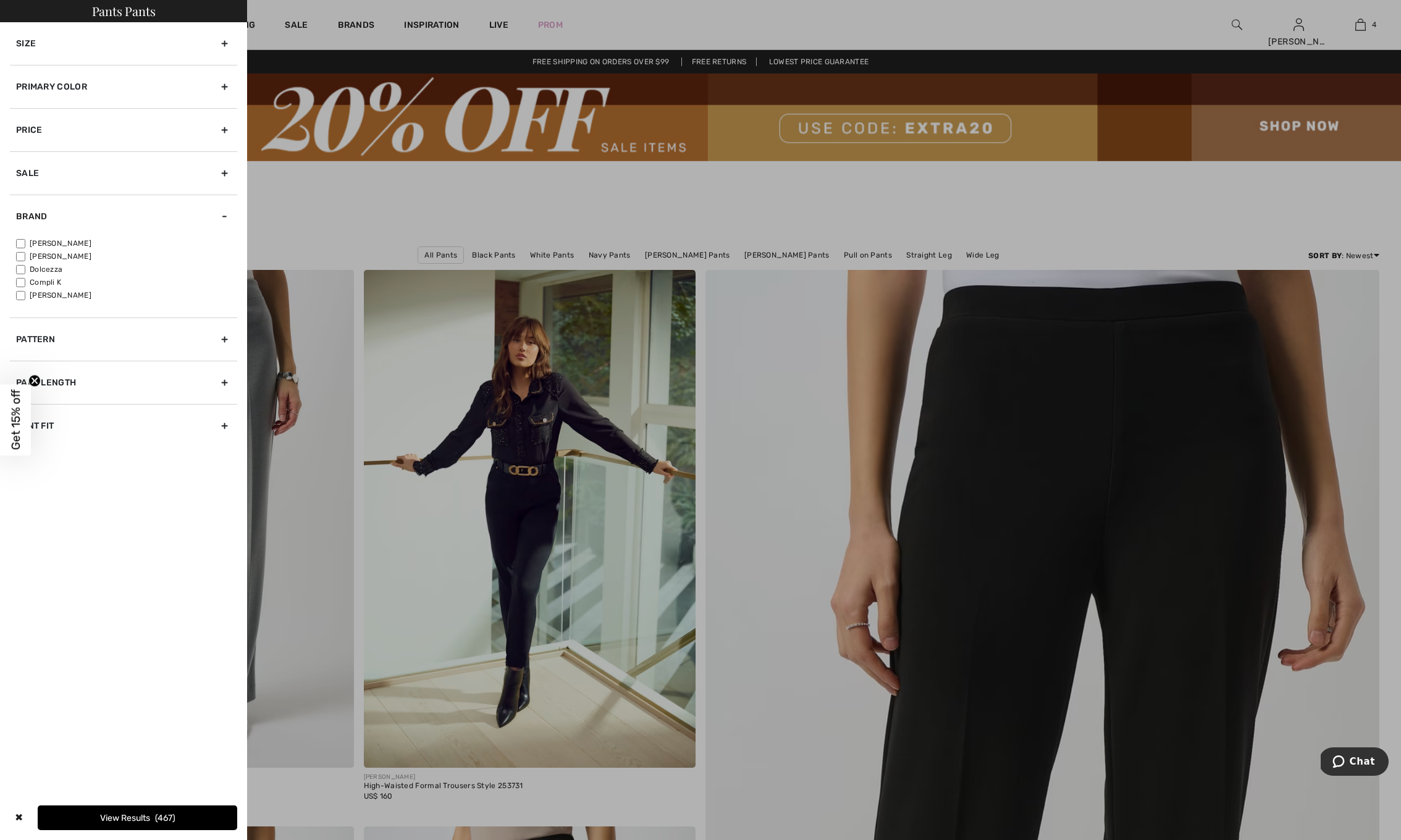
click at [21, 241] on input"] "[PERSON_NAME]" at bounding box center [20, 243] width 9 height 9
checkbox input"] "true"
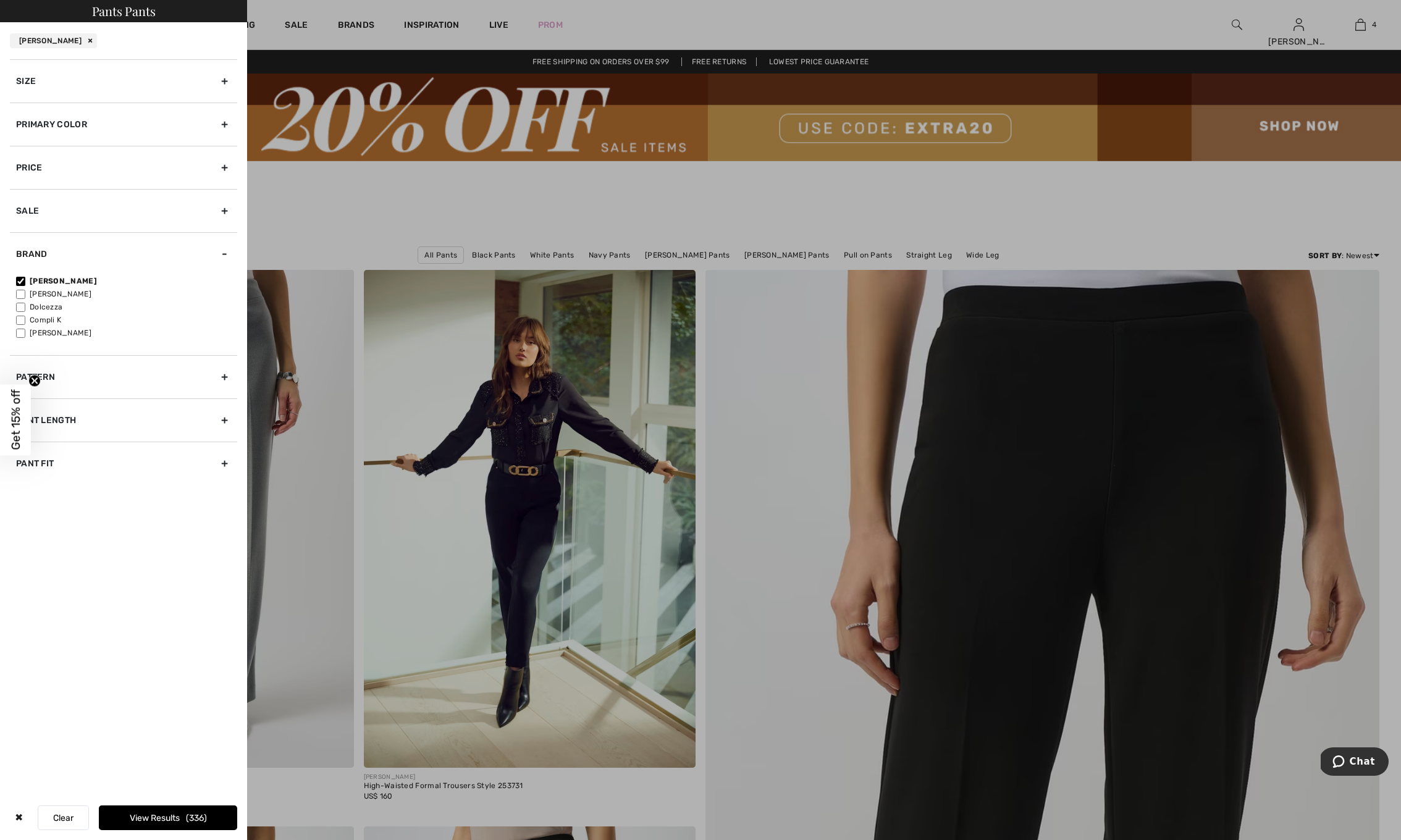
click at [222, 373] on div "Pattern" at bounding box center [123, 377] width 227 height 43
drag, startPoint x: 19, startPoint y: 334, endPoint x: 41, endPoint y: 408, distance: 77.2
click at [19, 334] on input"] "Pattern" at bounding box center [20, 337] width 9 height 9
checkbox input"] "true"
click at [138, 812] on button "View Results 120" at bounding box center [168, 818] width 138 height 25
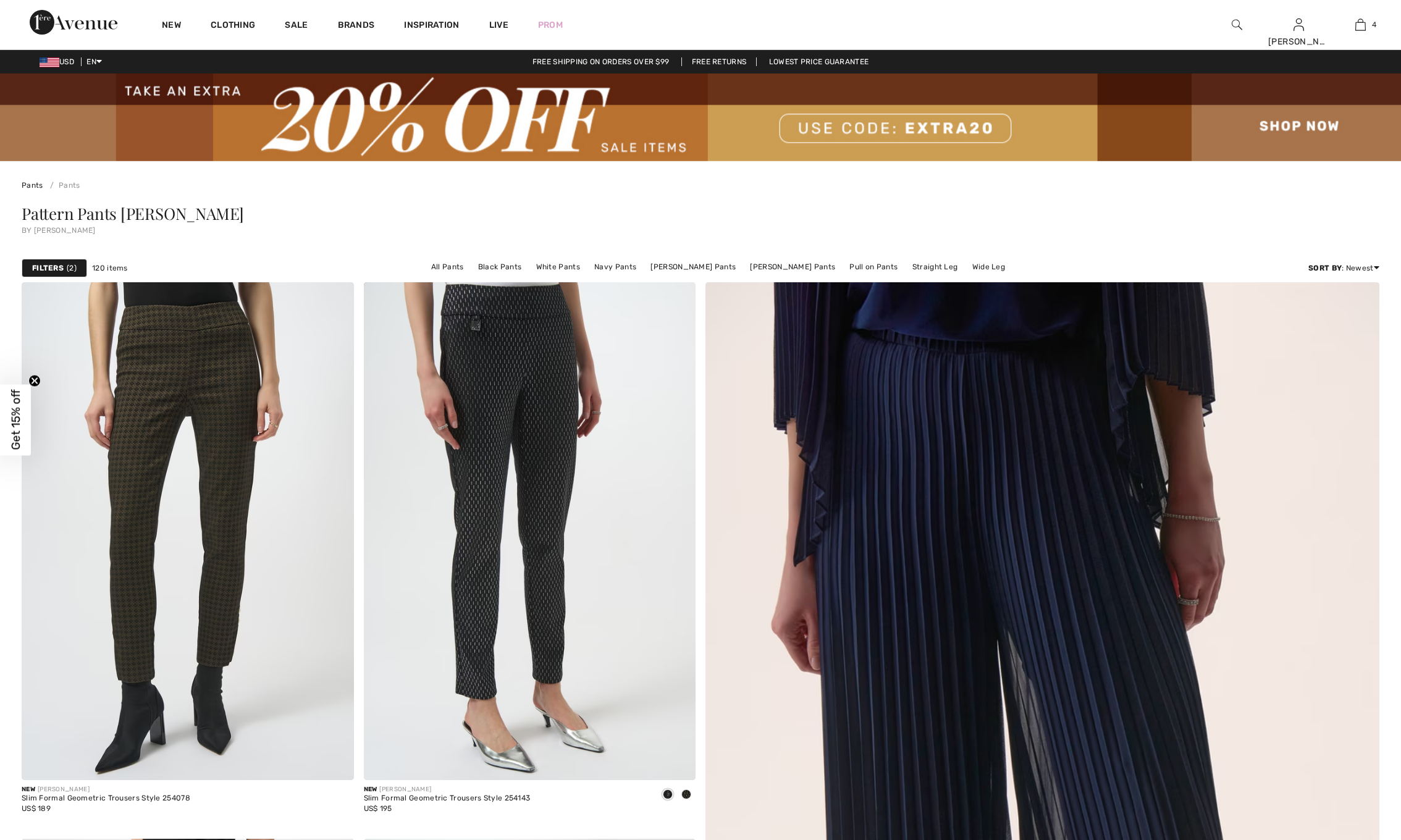
checkbox input "true"
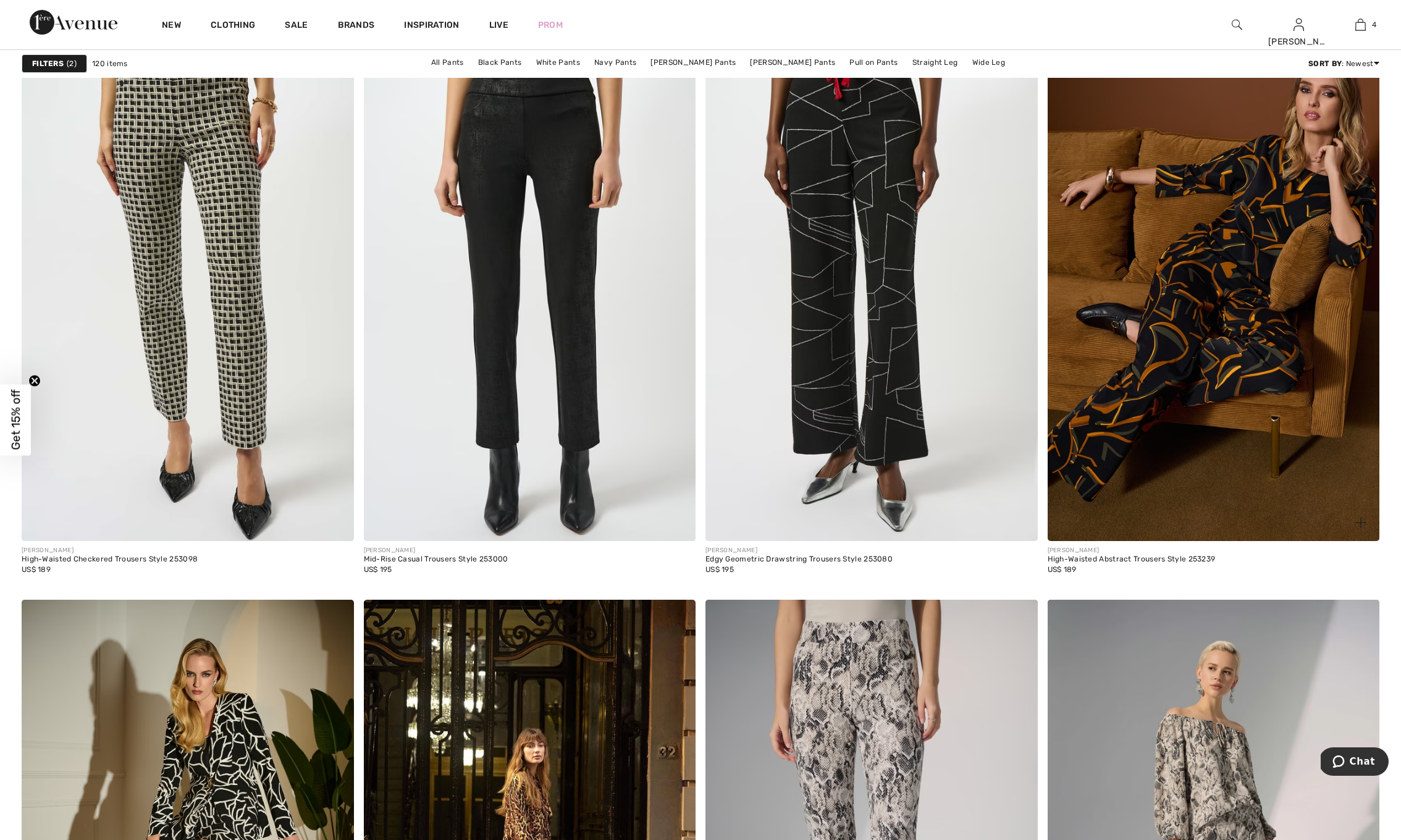
scroll to position [2674, 0]
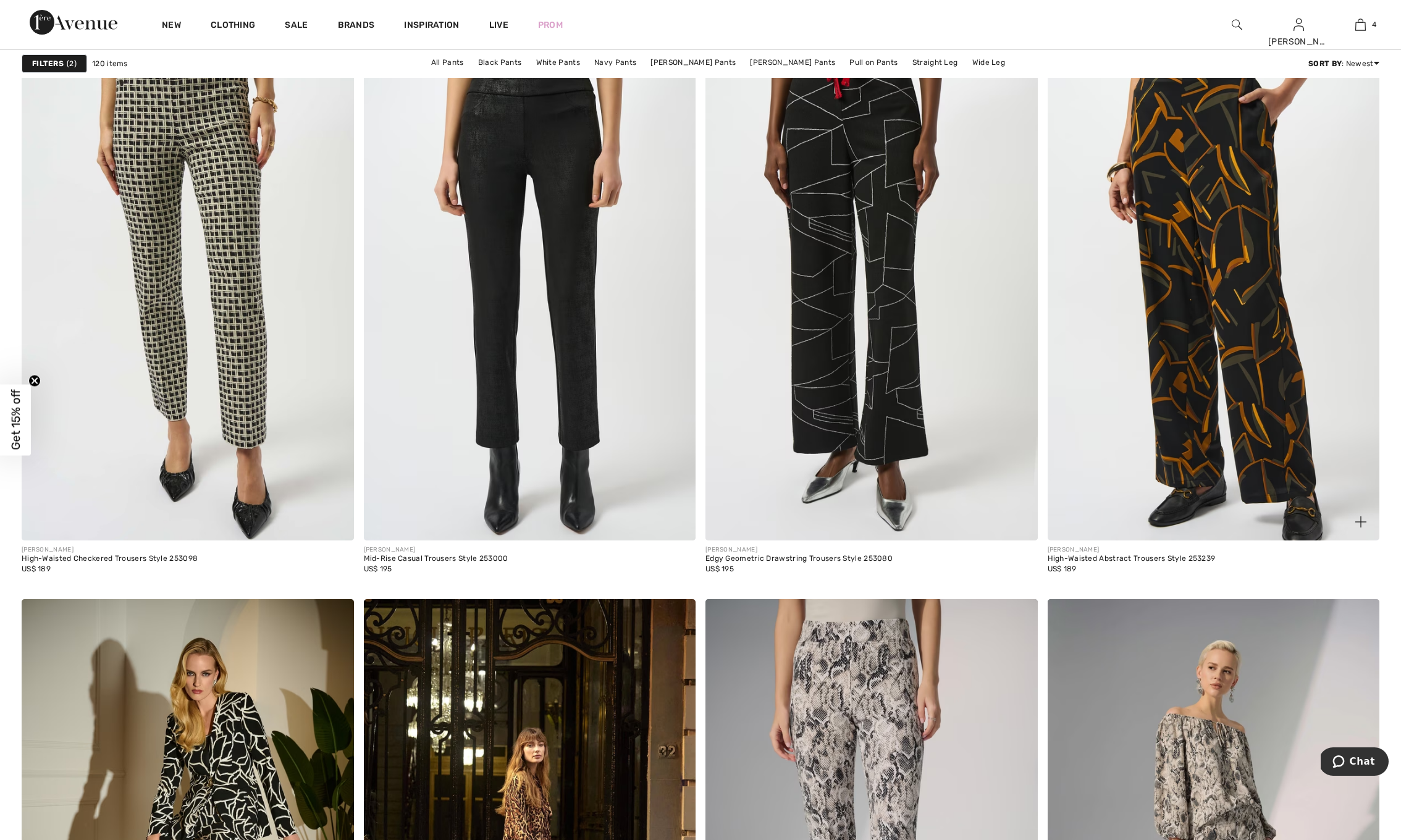
click at [1212, 209] on img at bounding box center [1214, 291] width 332 height 498
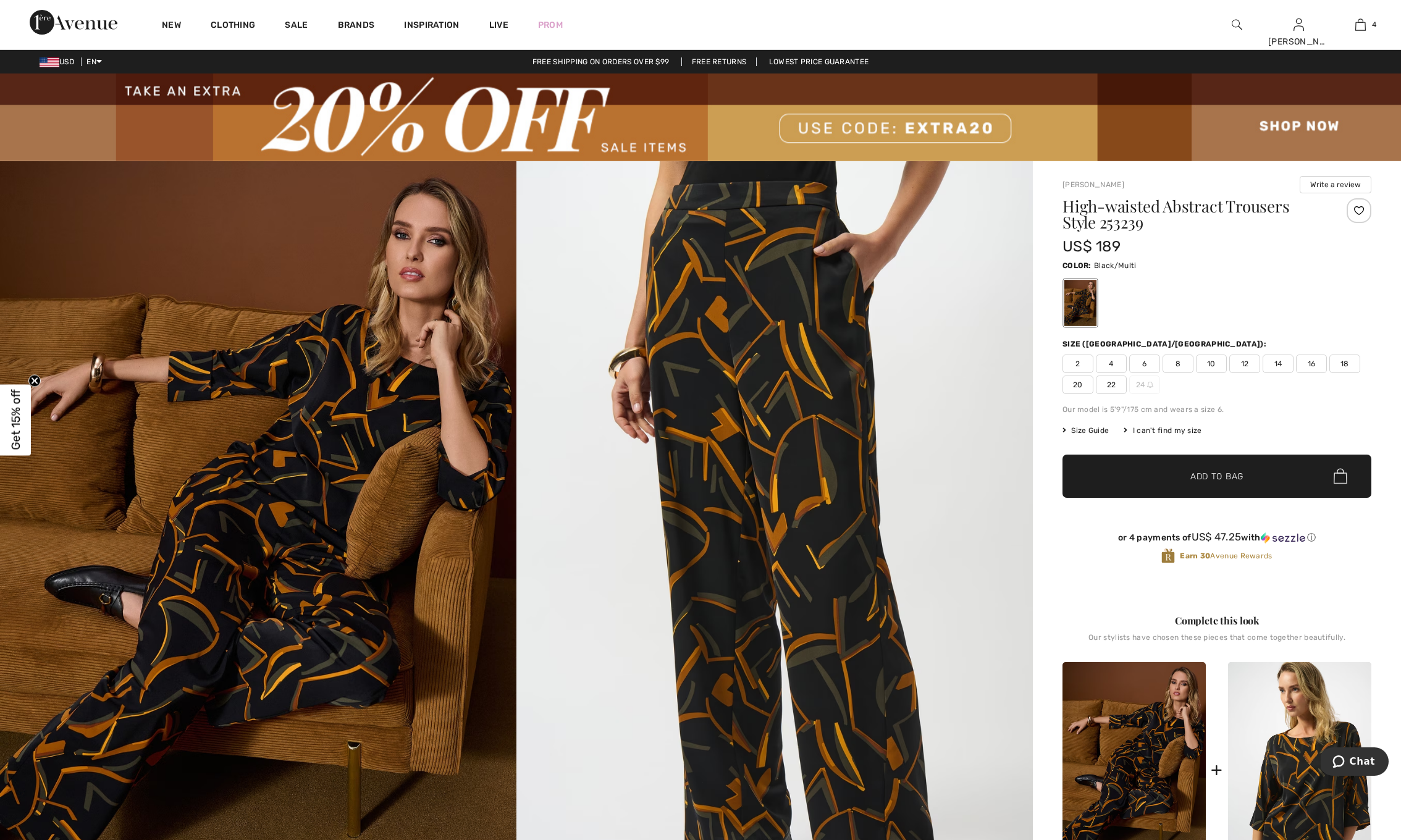
click at [790, 489] on img at bounding box center [774, 548] width 516 height 774
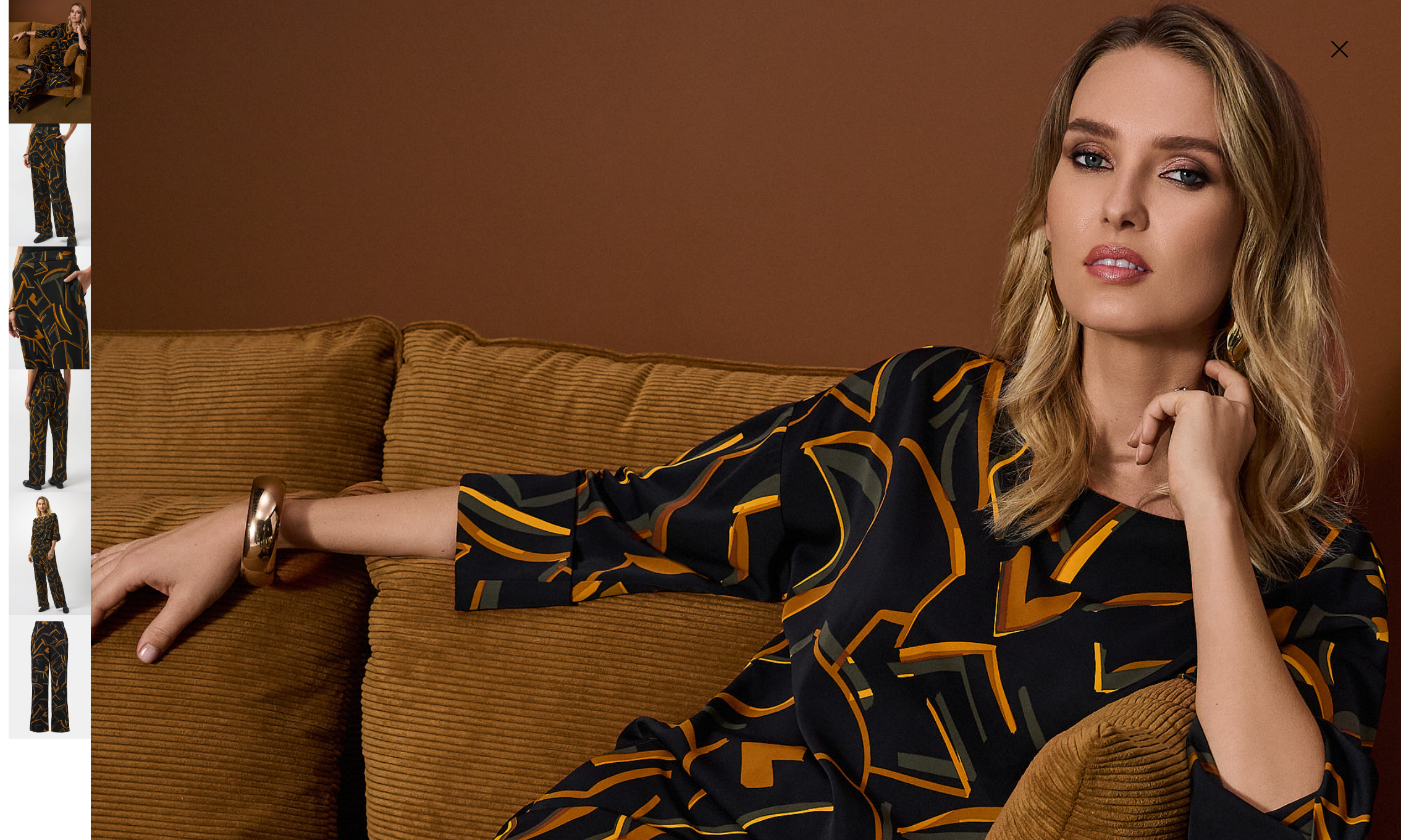
scroll to position [41, 0]
